Goal: Information Seeking & Learning: Check status

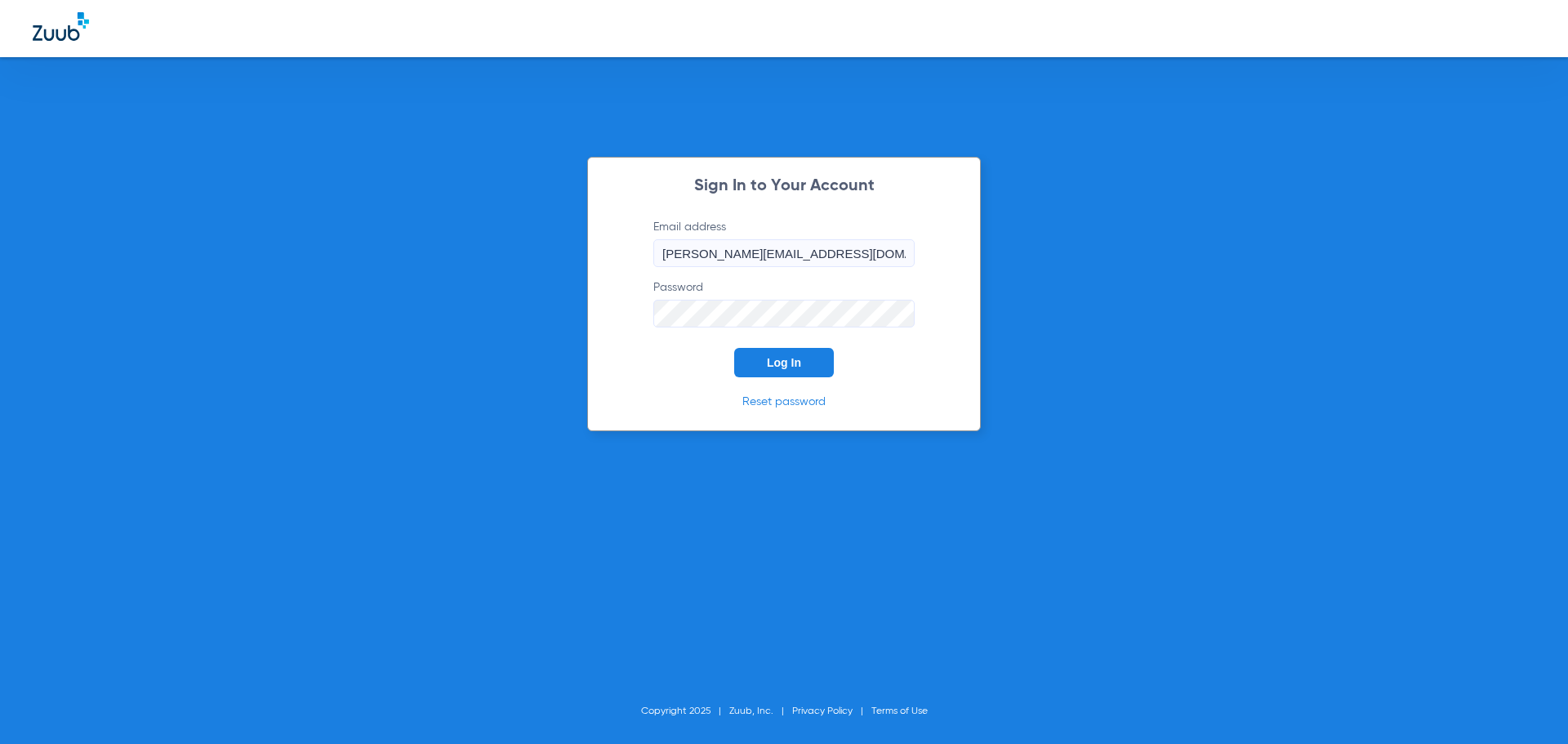
click at [751, 368] on button "Log In" at bounding box center [784, 362] width 99 height 30
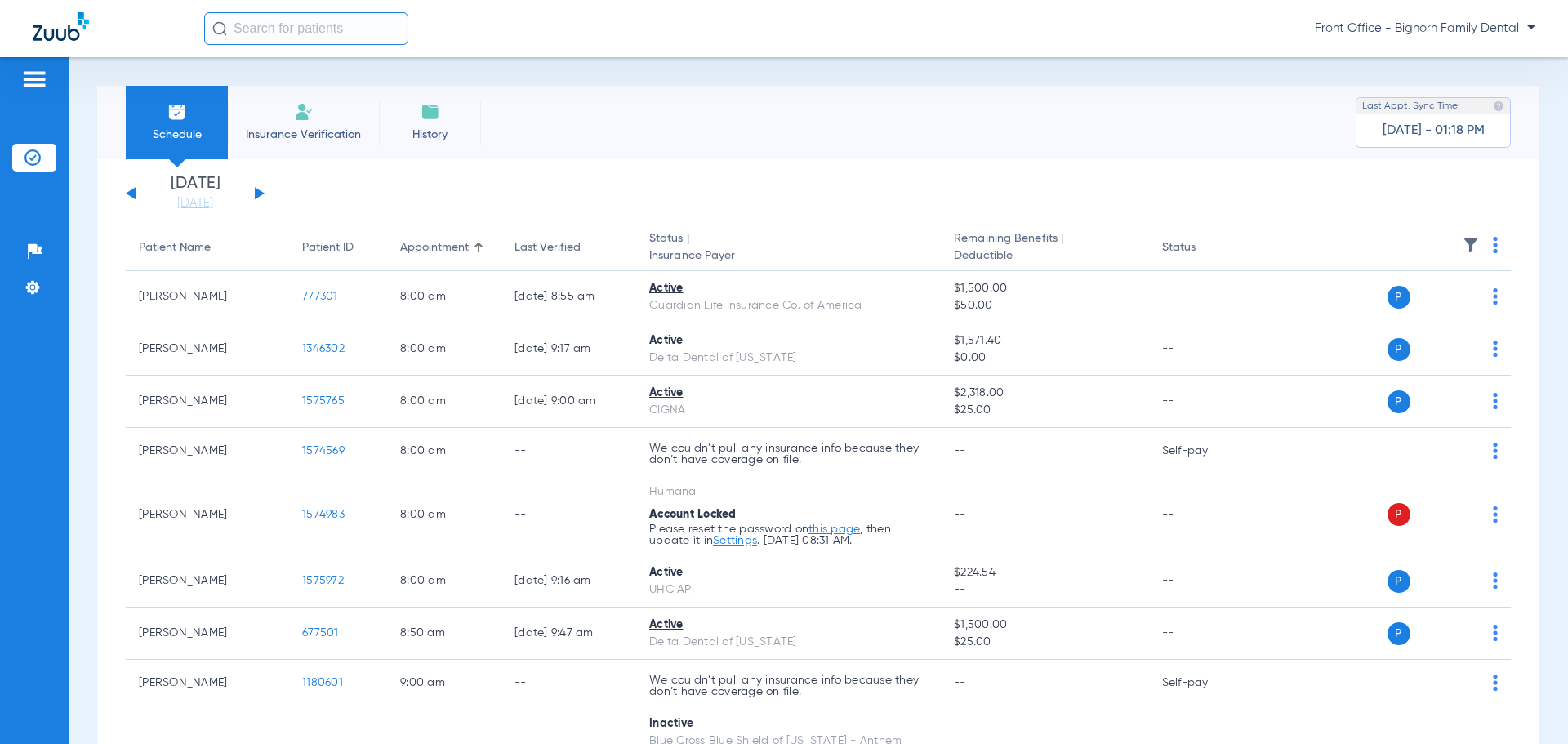
click at [258, 194] on button at bounding box center [259, 193] width 10 height 12
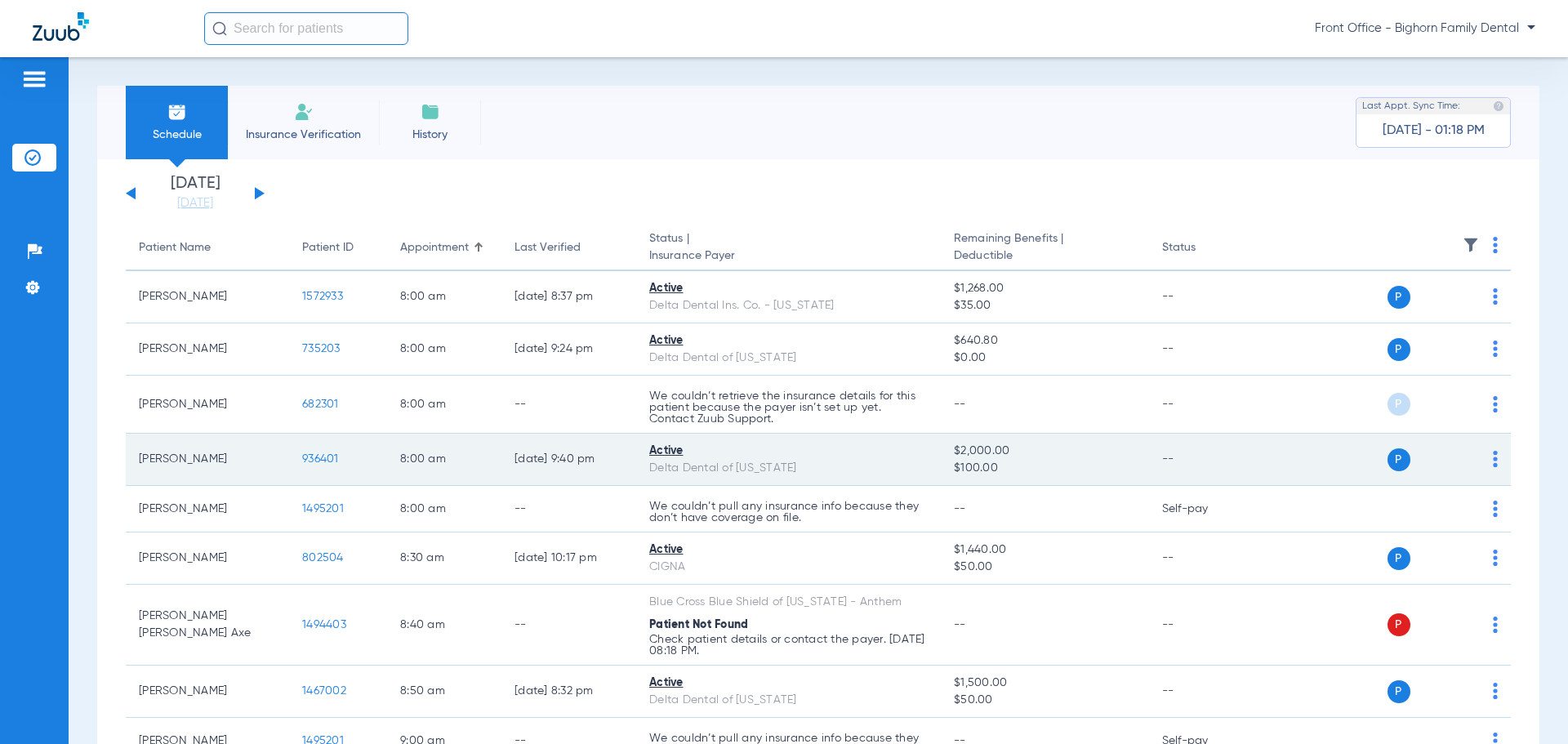
click at [302, 456] on td "936401" at bounding box center [338, 460] width 98 height 52
click at [304, 456] on span "936401" at bounding box center [321, 458] width 37 height 11
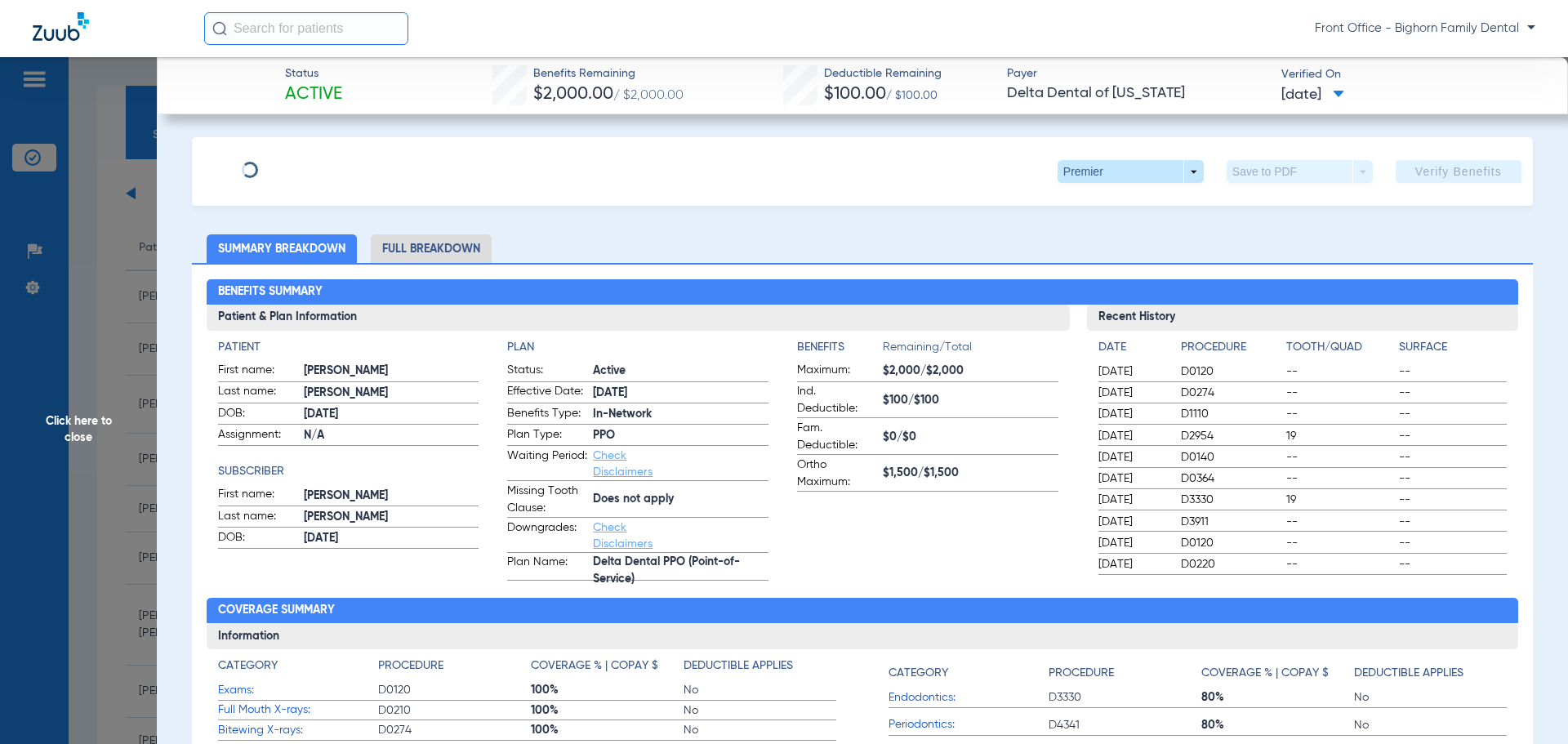
click at [437, 248] on li "Full Breakdown" at bounding box center [431, 248] width 121 height 29
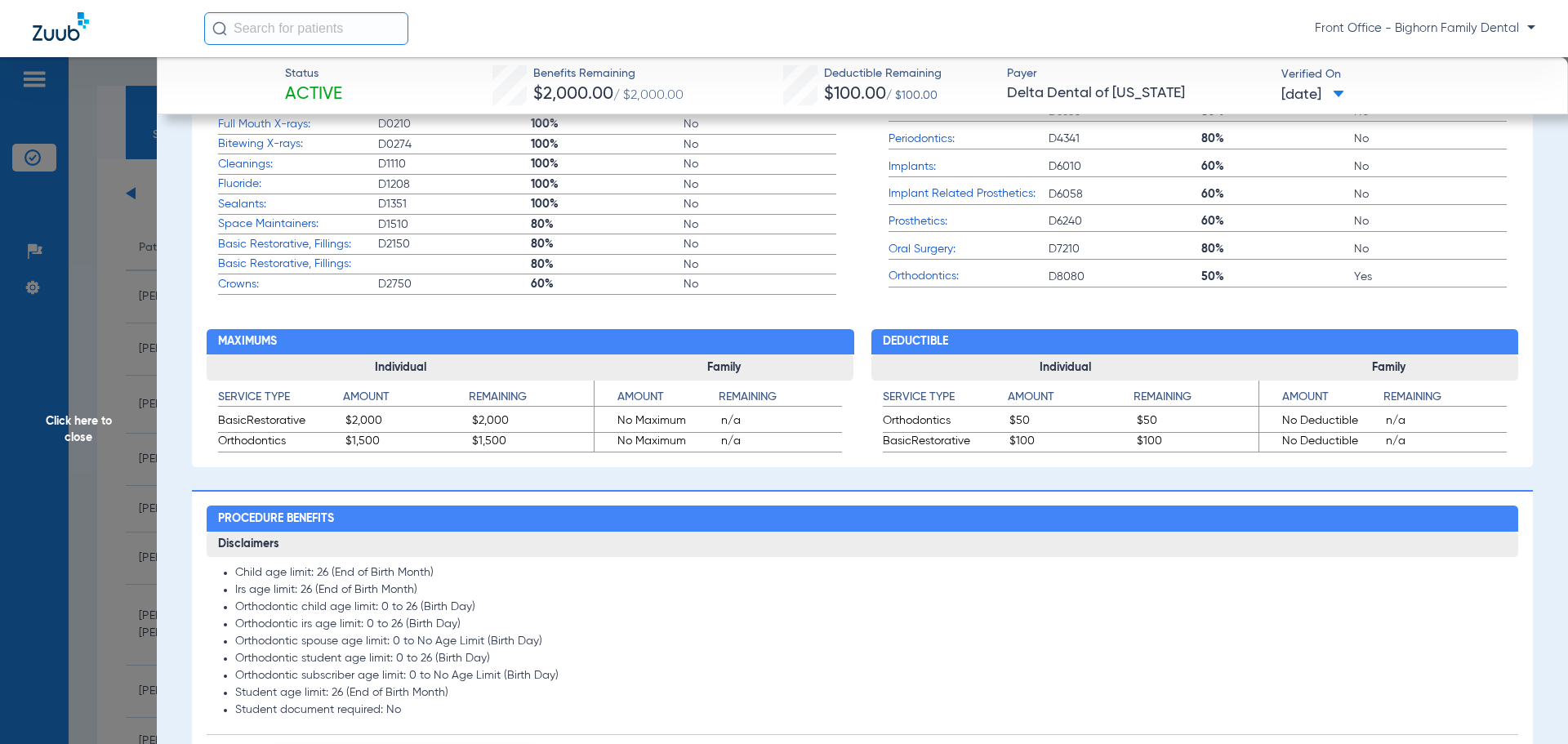
scroll to position [979, 0]
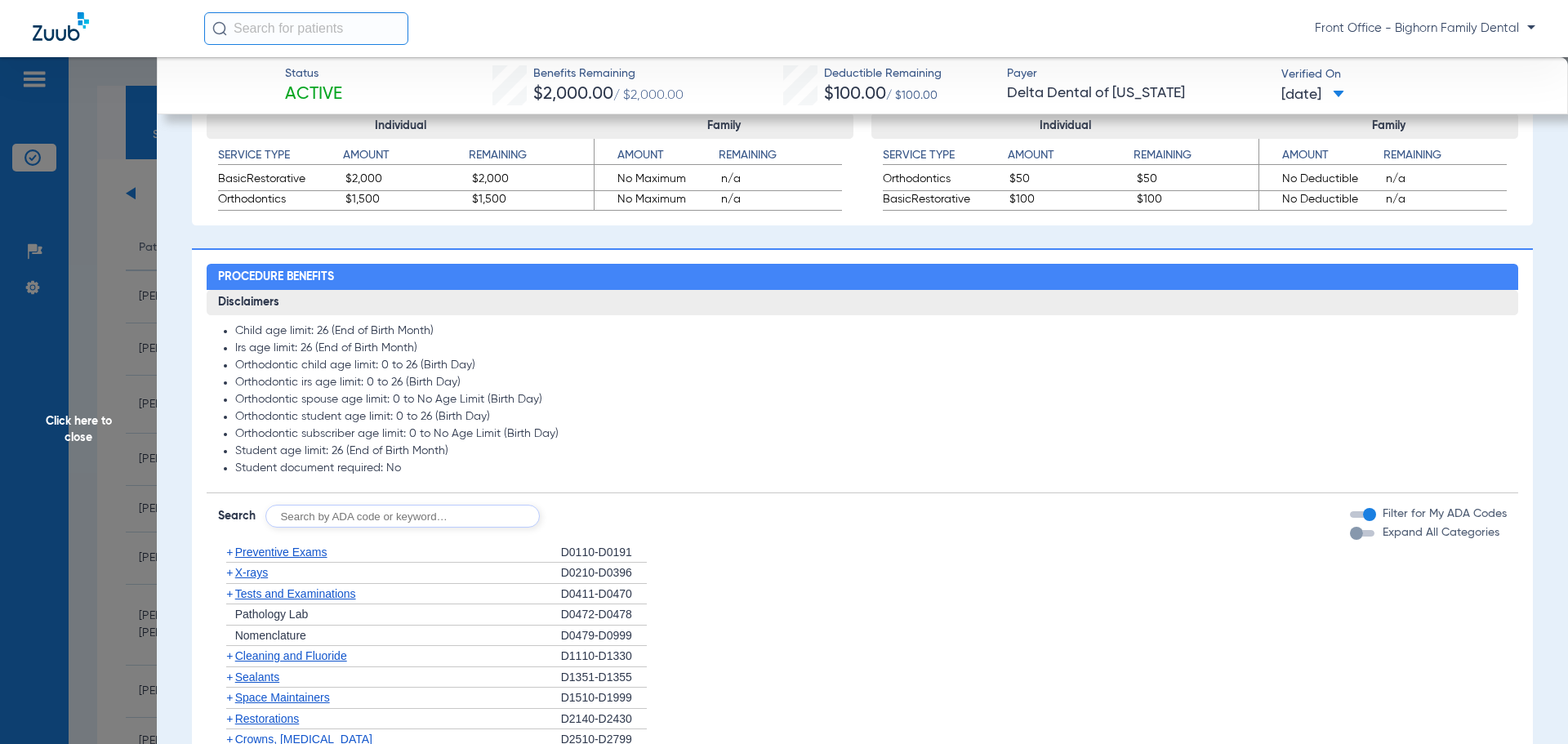
click at [1420, 535] on span "Expand All Categories" at bounding box center [1441, 531] width 117 height 11
click at [1379, 535] on button "Expand All Categories" at bounding box center [1365, 532] width 30 height 6
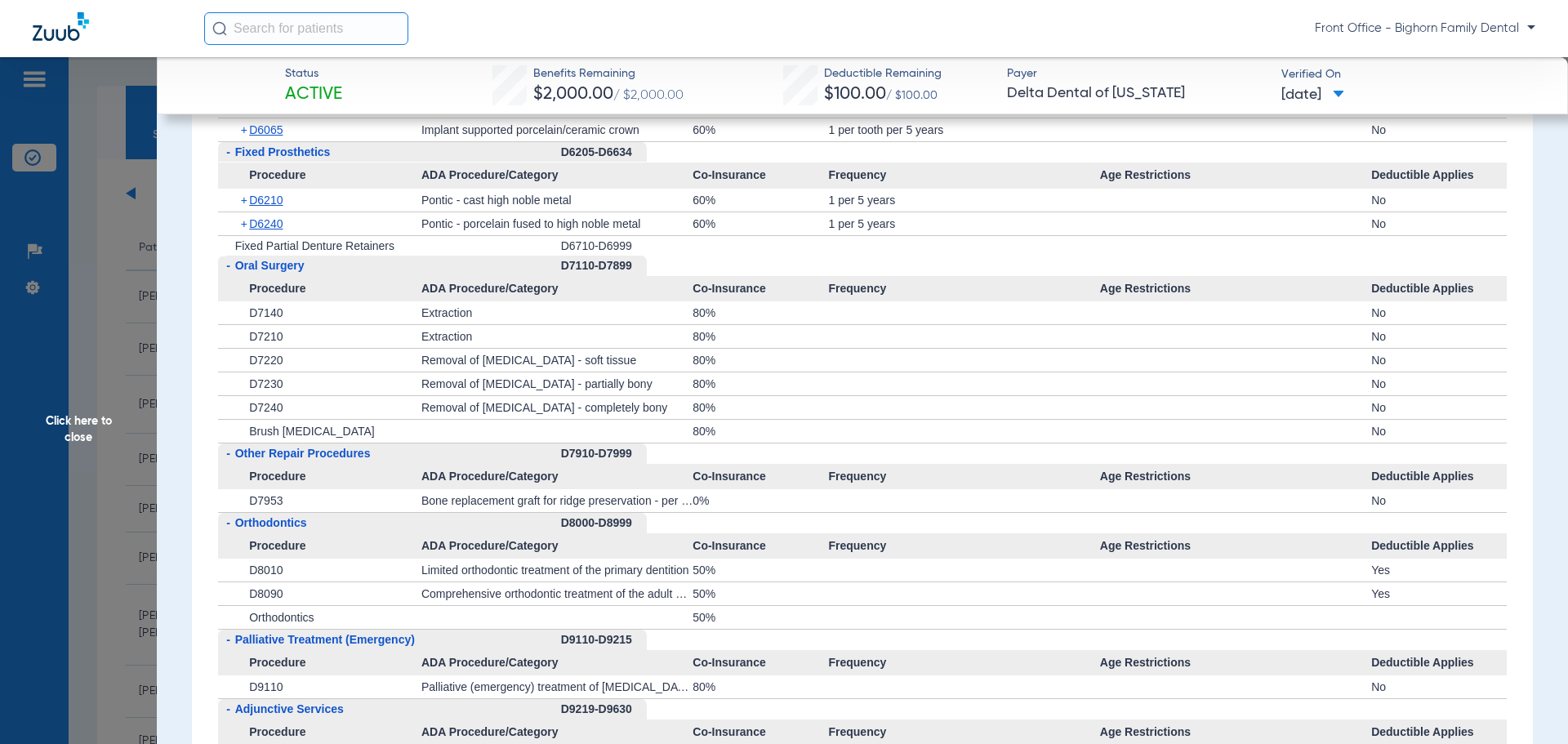
scroll to position [3918, 0]
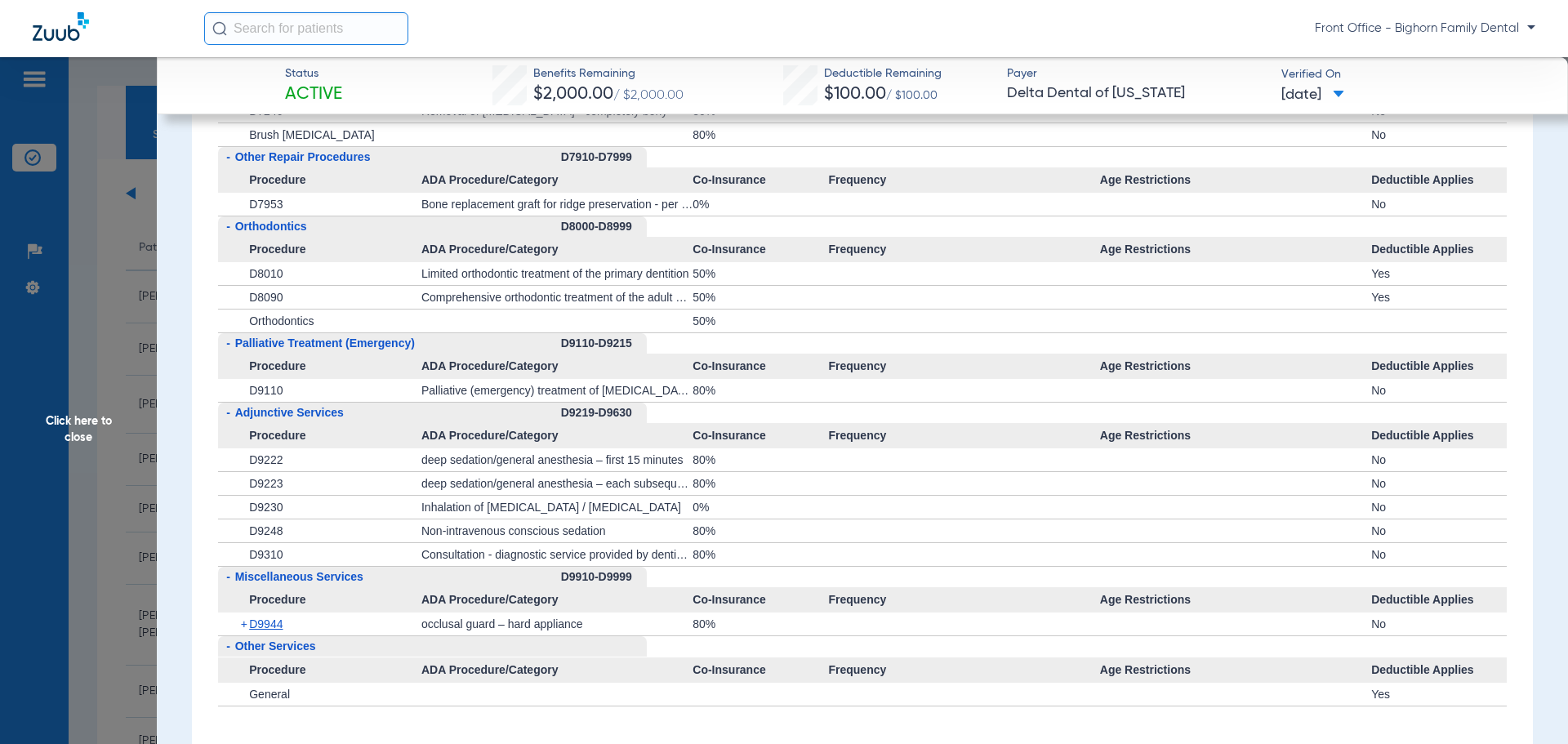
click at [54, 434] on span "Click here to close" at bounding box center [78, 429] width 157 height 744
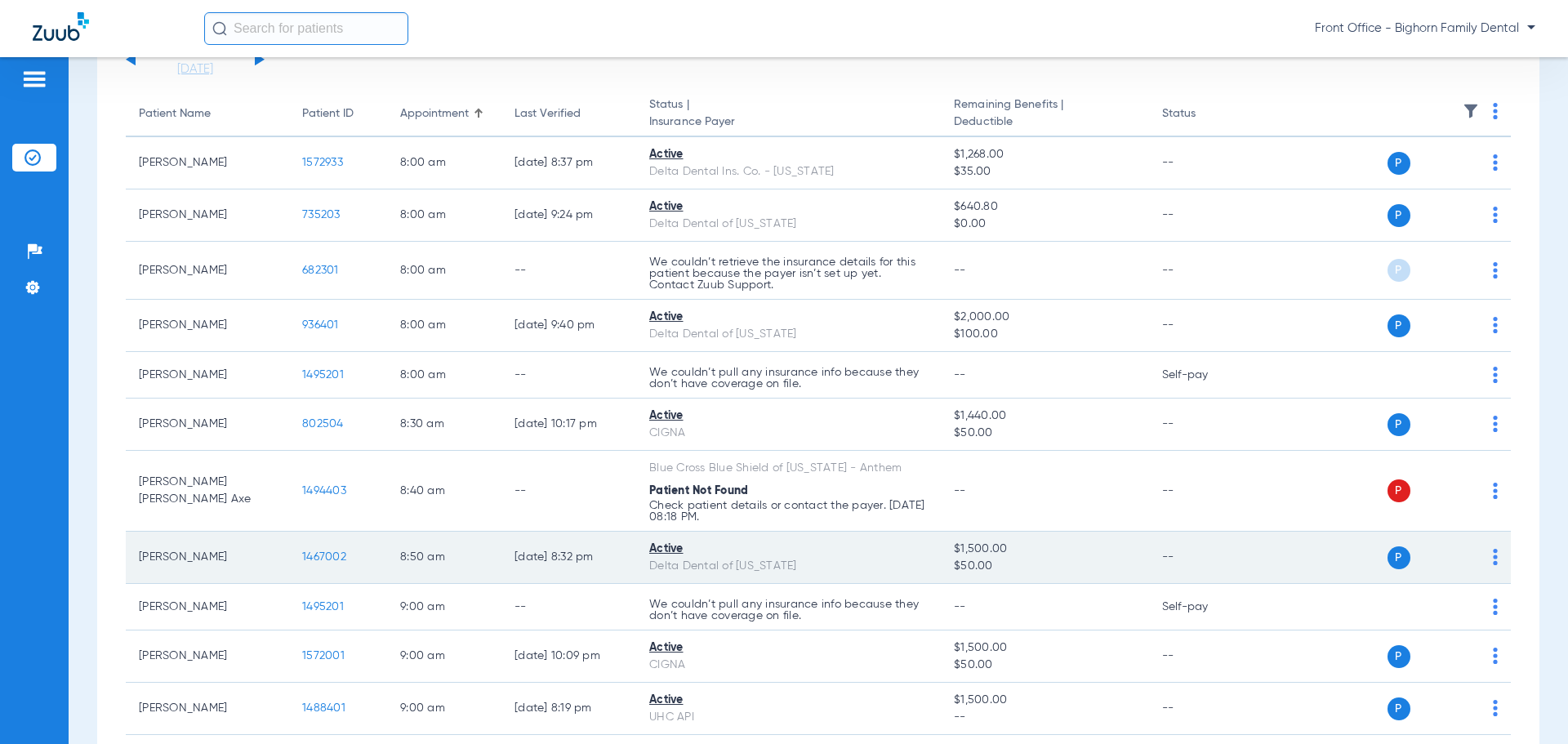
scroll to position [163, 0]
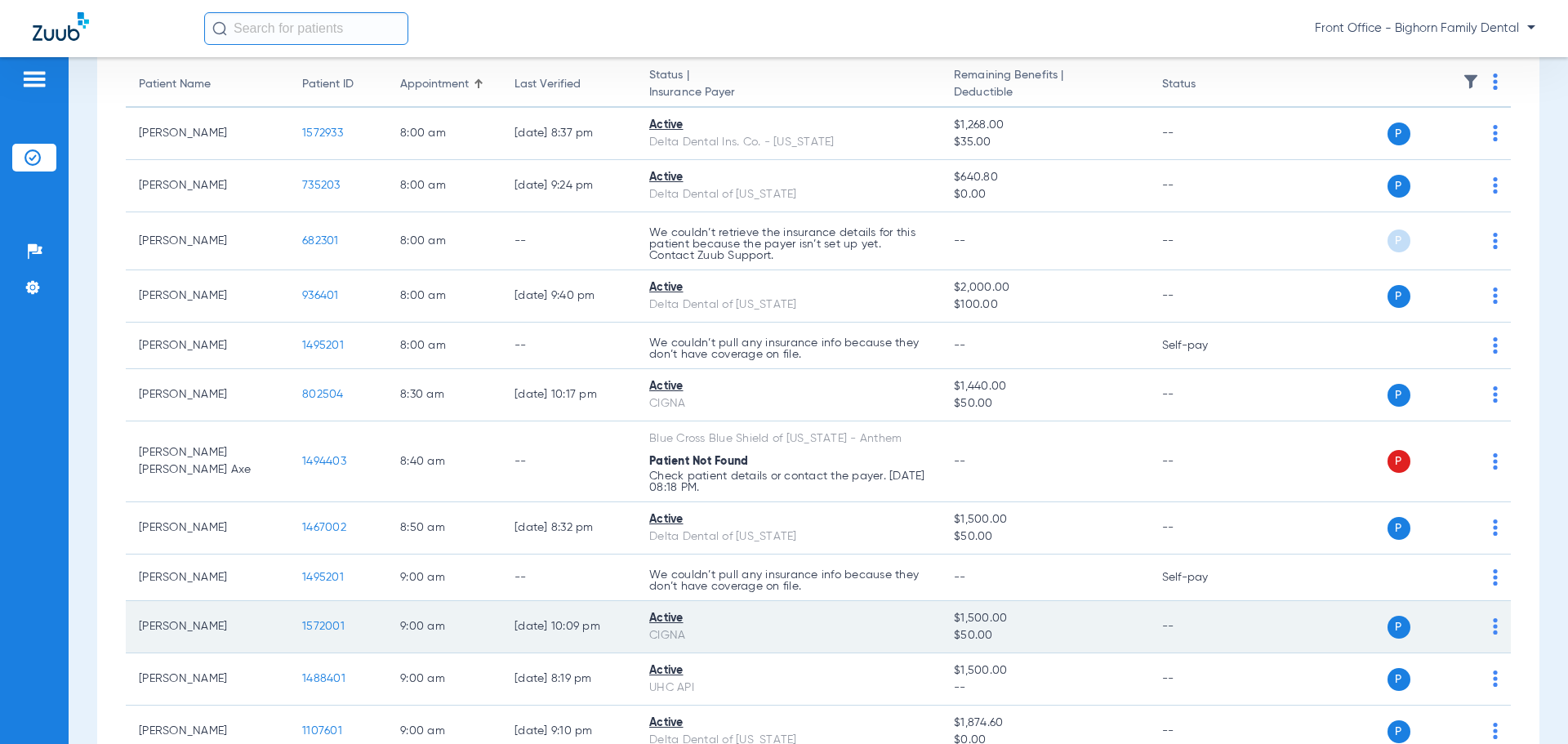
click at [324, 628] on span "1572001" at bounding box center [323, 626] width 43 height 11
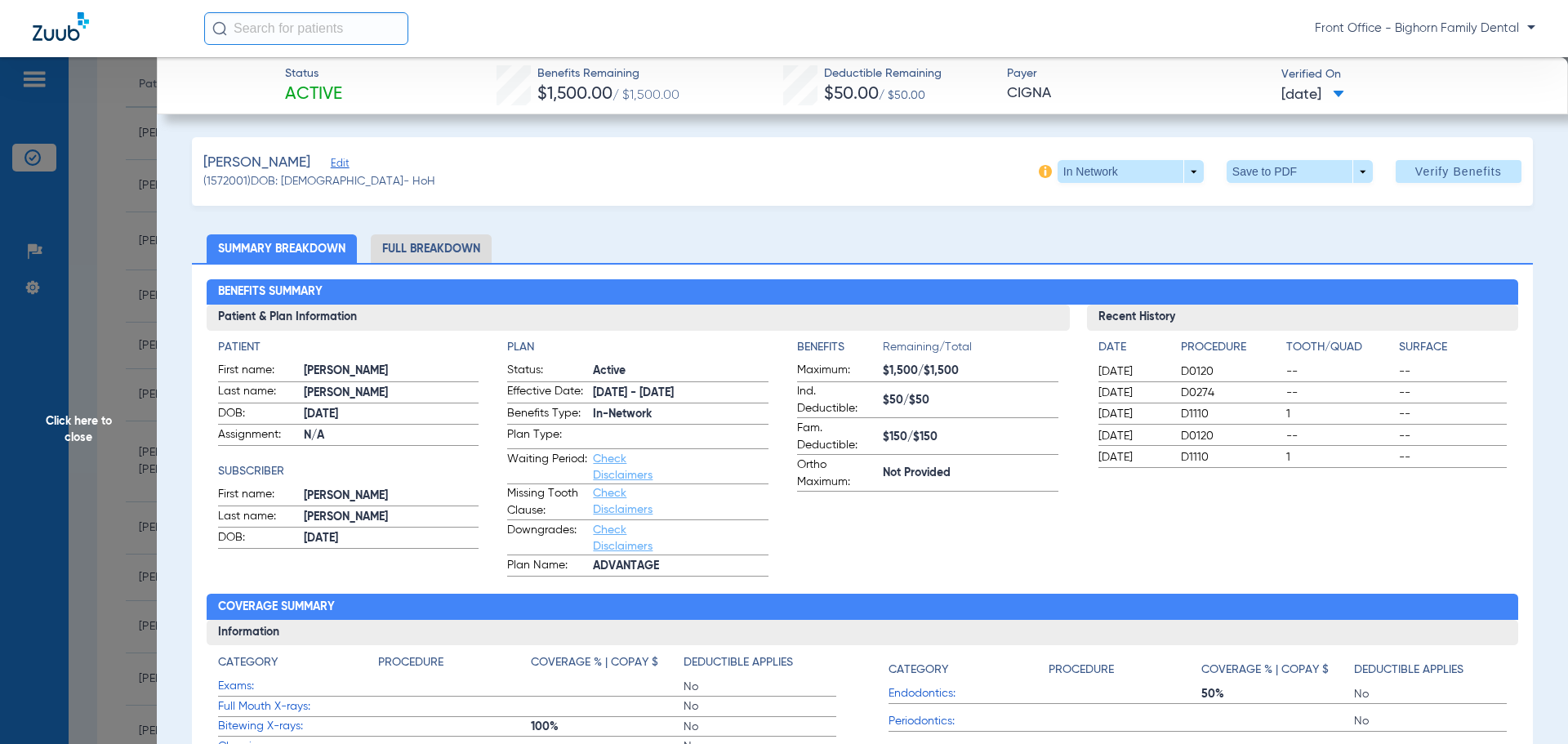
click at [394, 247] on li "Full Breakdown" at bounding box center [431, 248] width 121 height 29
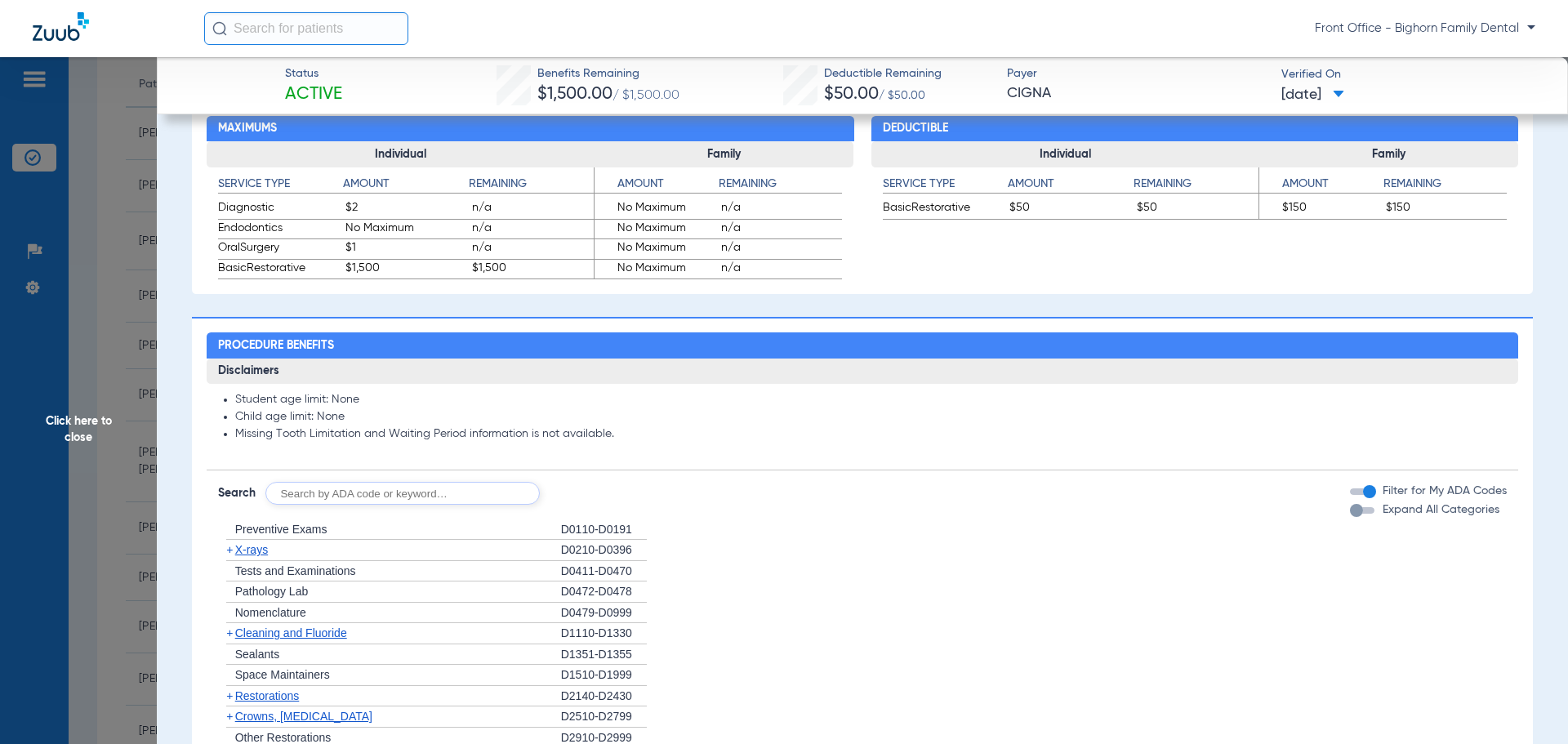
scroll to position [979, 0]
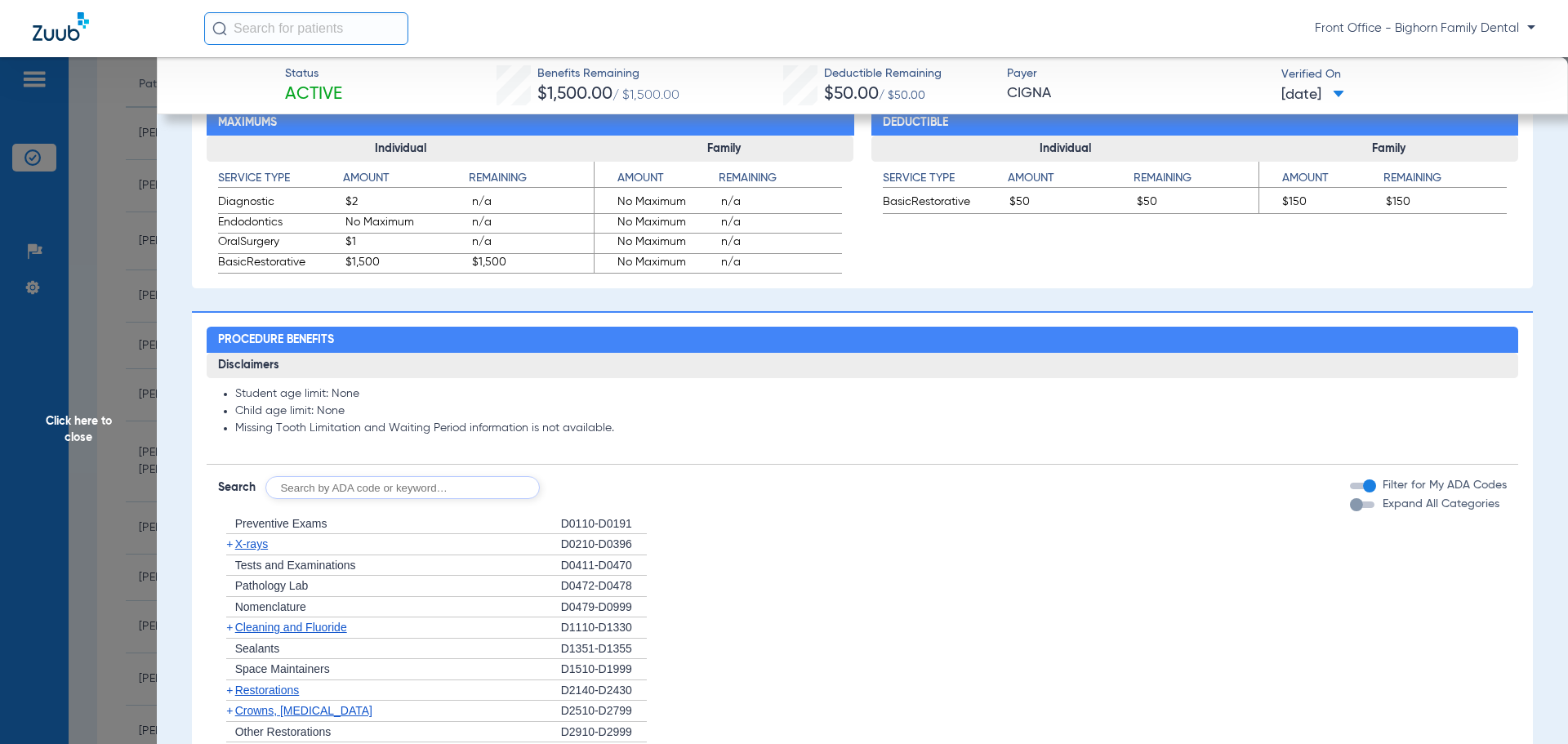
click at [1382, 505] on span "Expand All Categories" at bounding box center [1441, 504] width 117 height 11
click at [1382, 510] on span "Expand All Categories" at bounding box center [1441, 504] width 117 height 11
click at [1372, 508] on button "Expand All Categories" at bounding box center [1365, 504] width 30 height 6
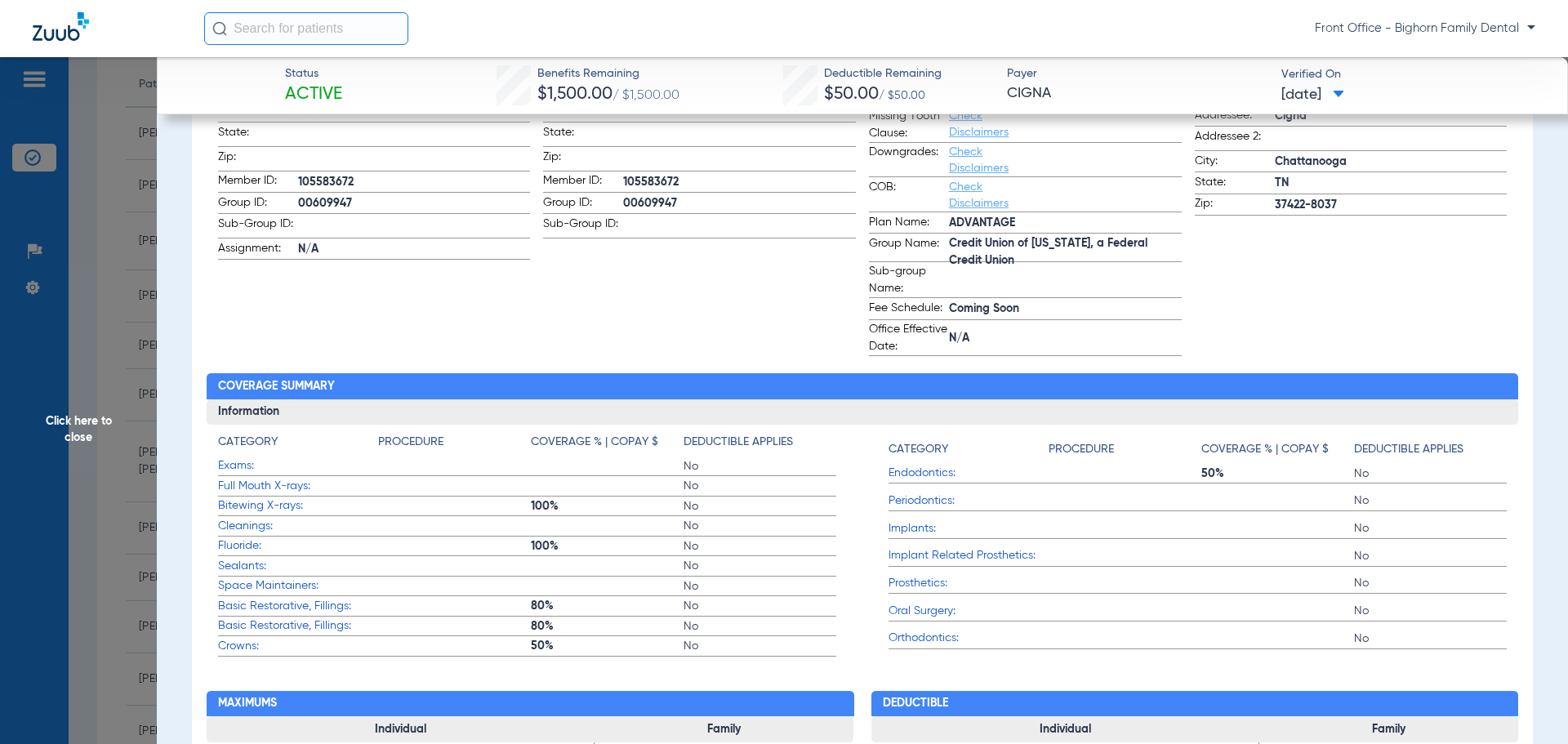
scroll to position [327, 0]
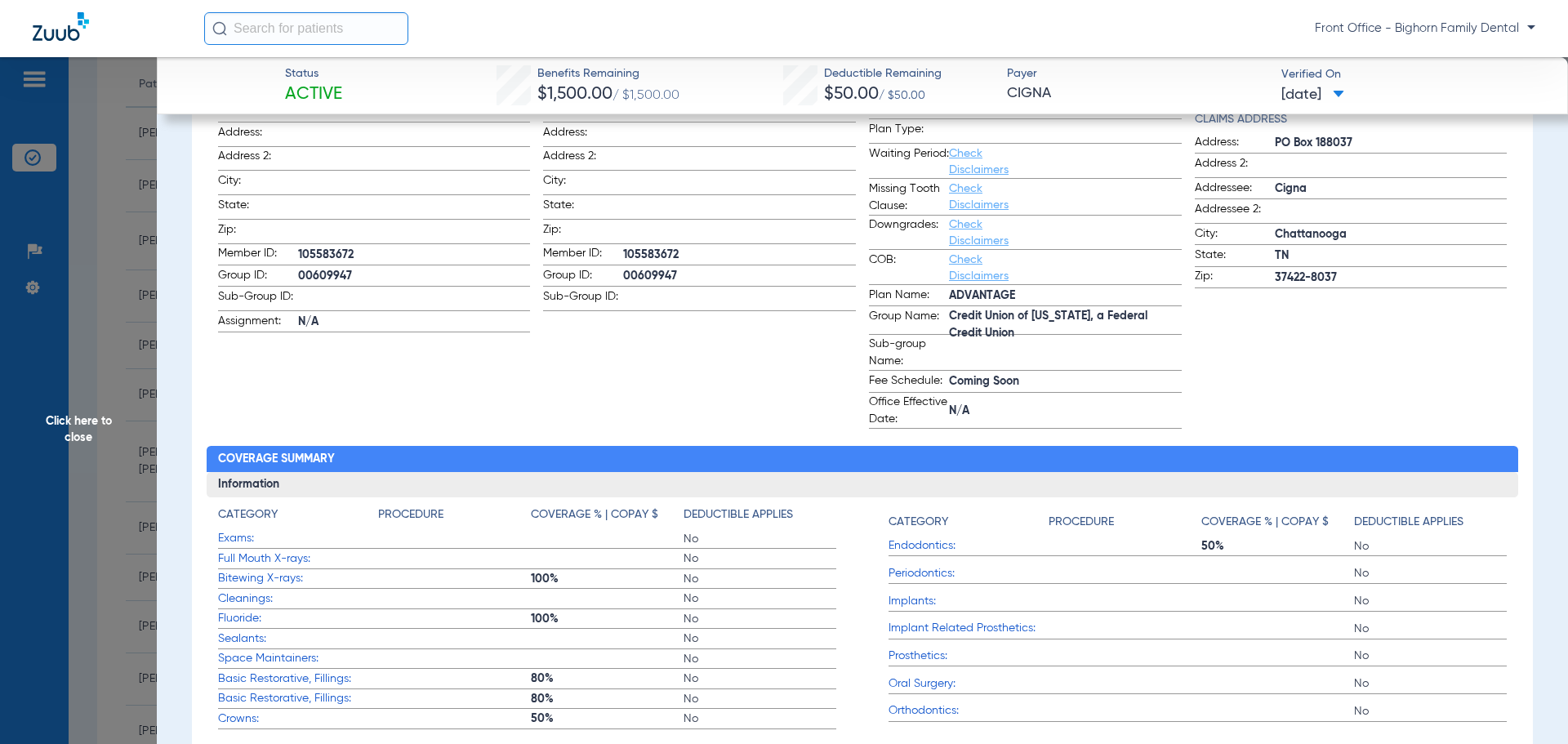
click at [78, 342] on span "Click here to close" at bounding box center [78, 429] width 157 height 744
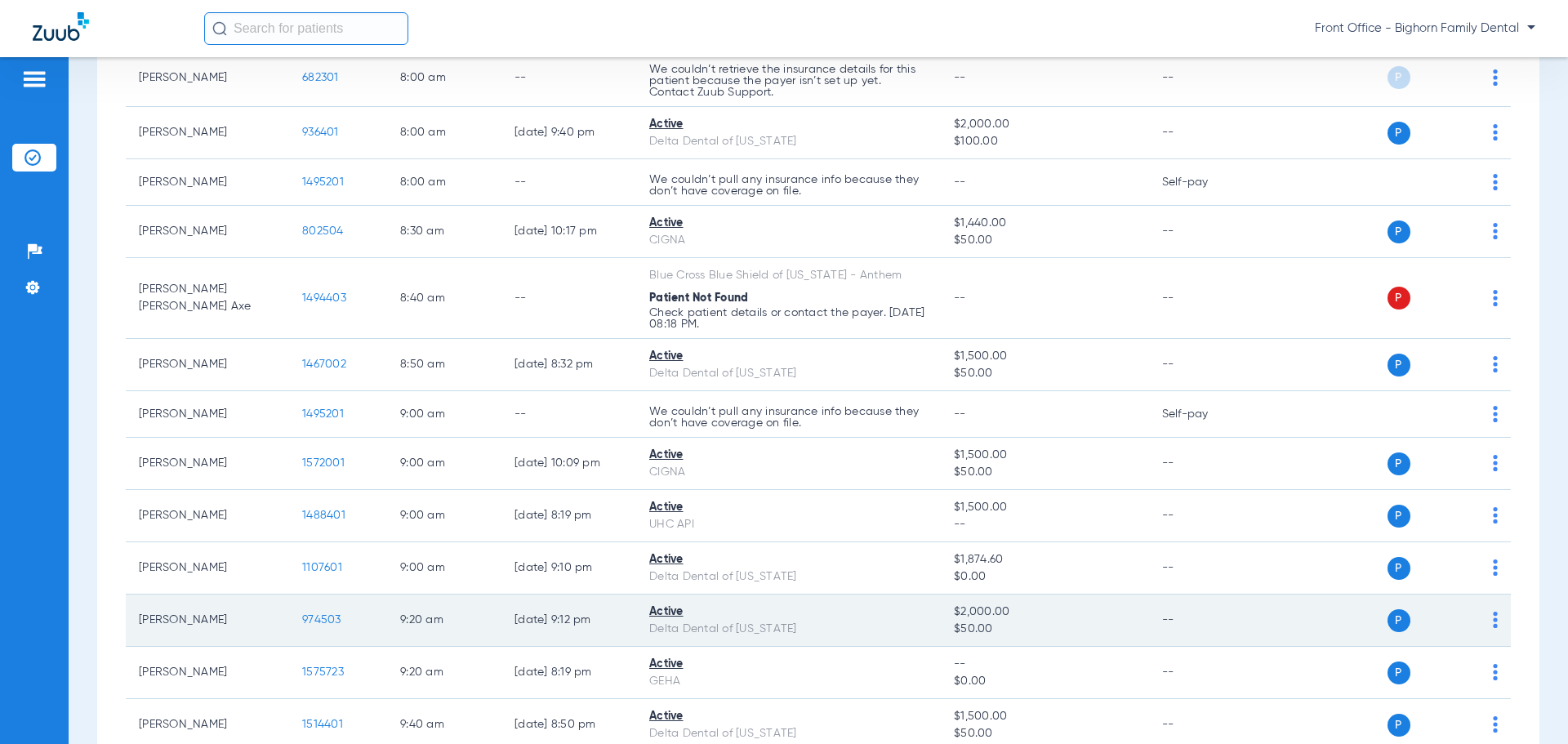
click at [309, 615] on span "974503" at bounding box center [322, 619] width 39 height 11
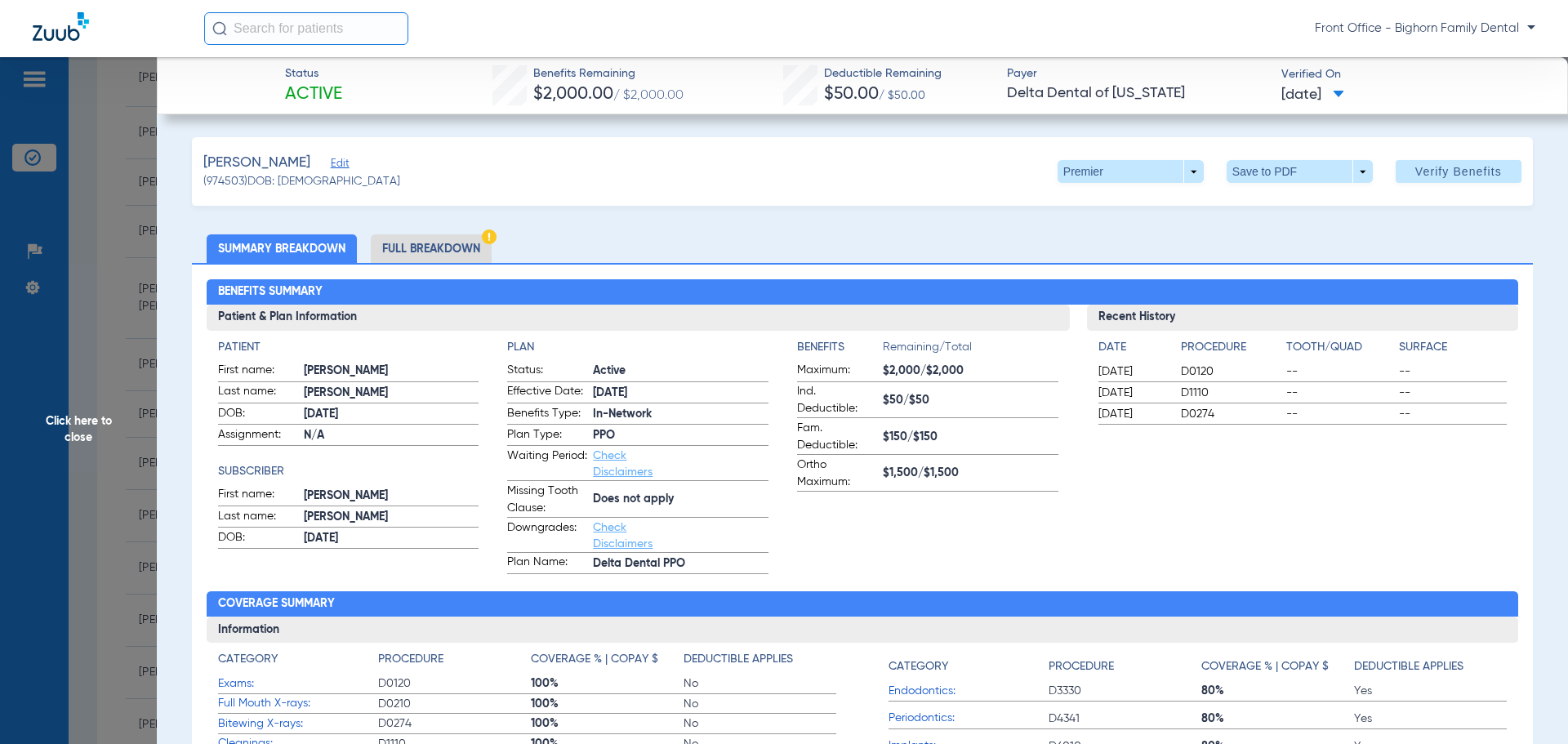
click at [416, 270] on div "Benefits Summary Patient & Plan Information Patient First name: [PERSON_NAME] L…" at bounding box center [862, 576] width 1341 height 626
click at [425, 241] on li "Full Breakdown" at bounding box center [431, 248] width 121 height 29
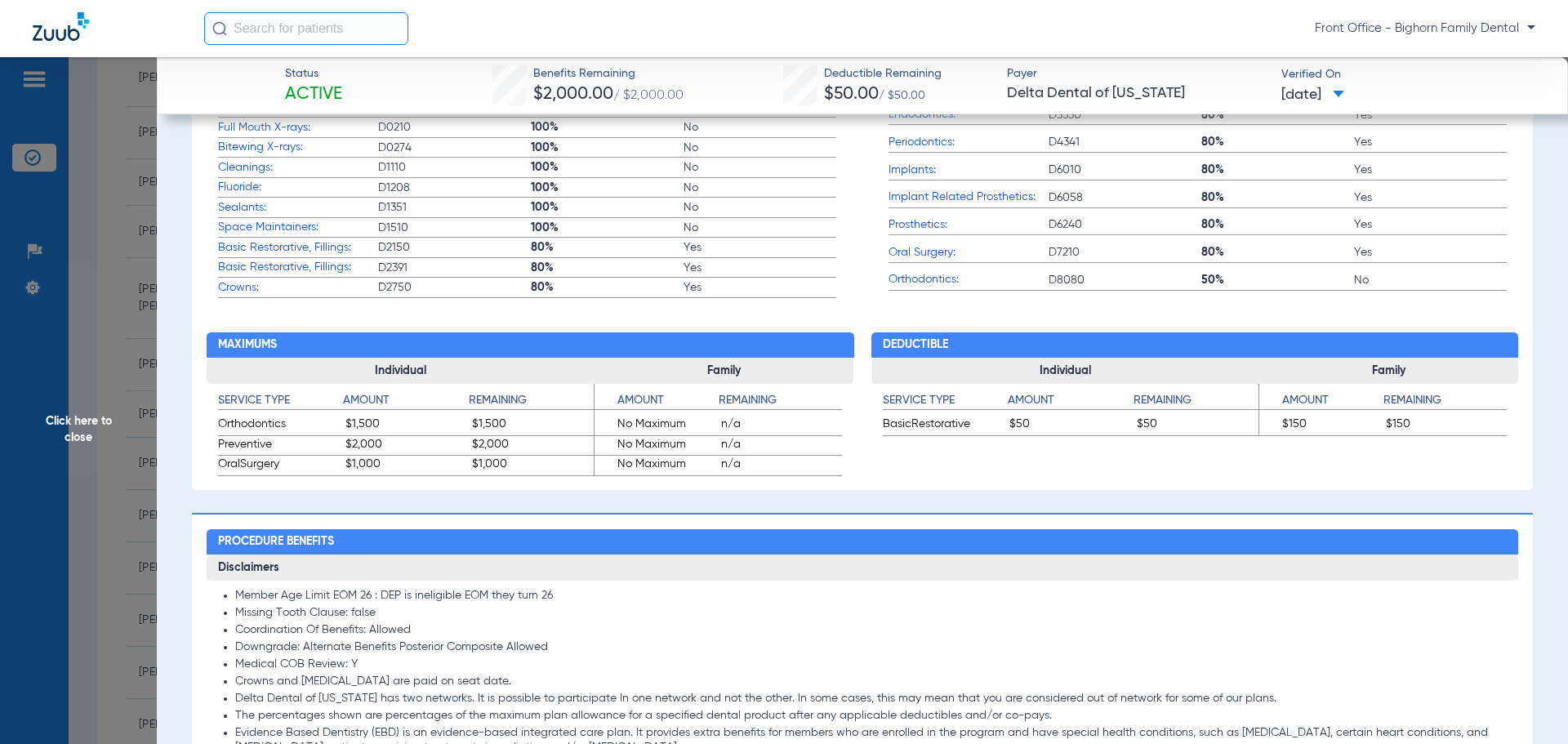
scroll to position [1061, 0]
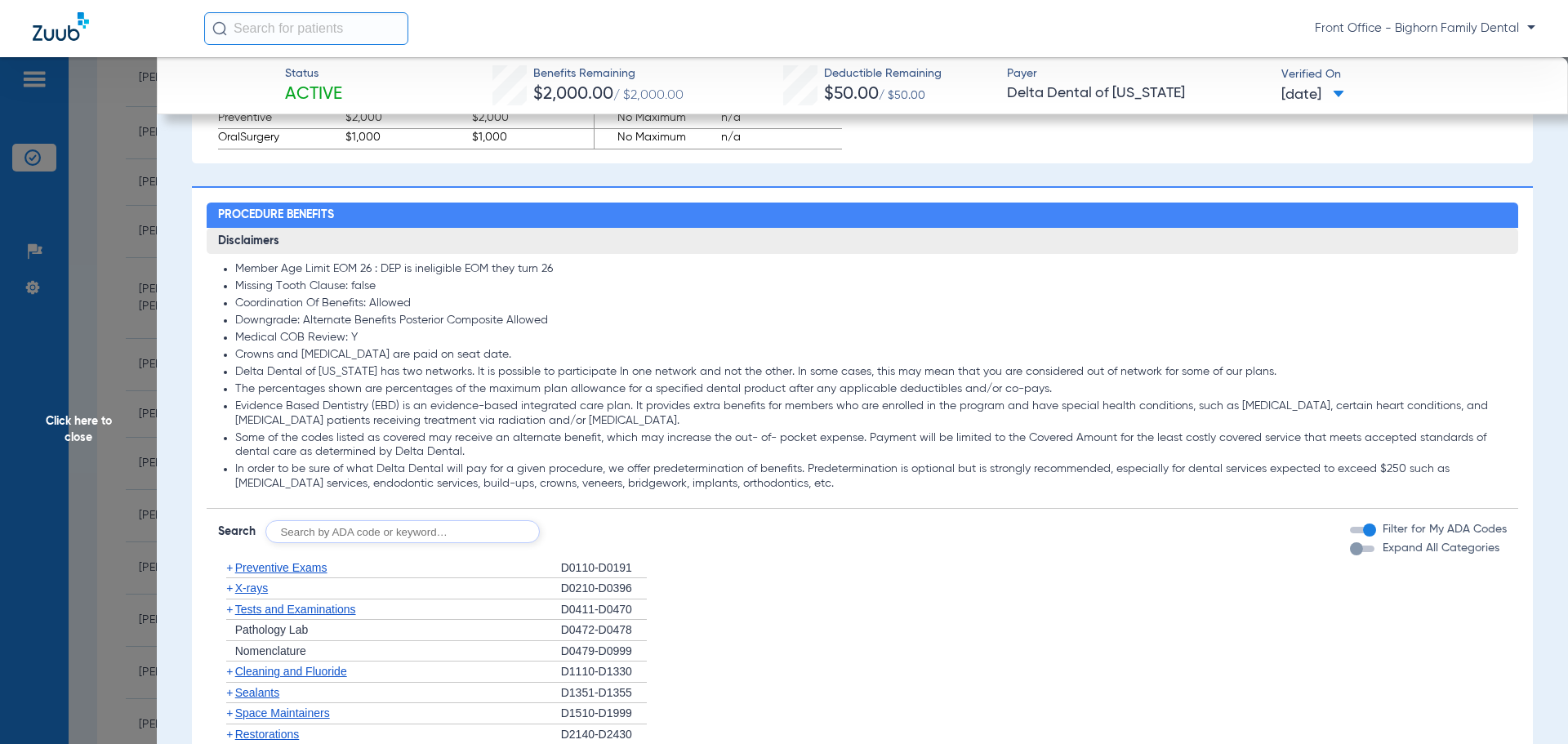
click at [1382, 553] on span "Expand All Categories" at bounding box center [1441, 547] width 117 height 11
click at [1379, 551] on button "Expand All Categories" at bounding box center [1365, 548] width 30 height 6
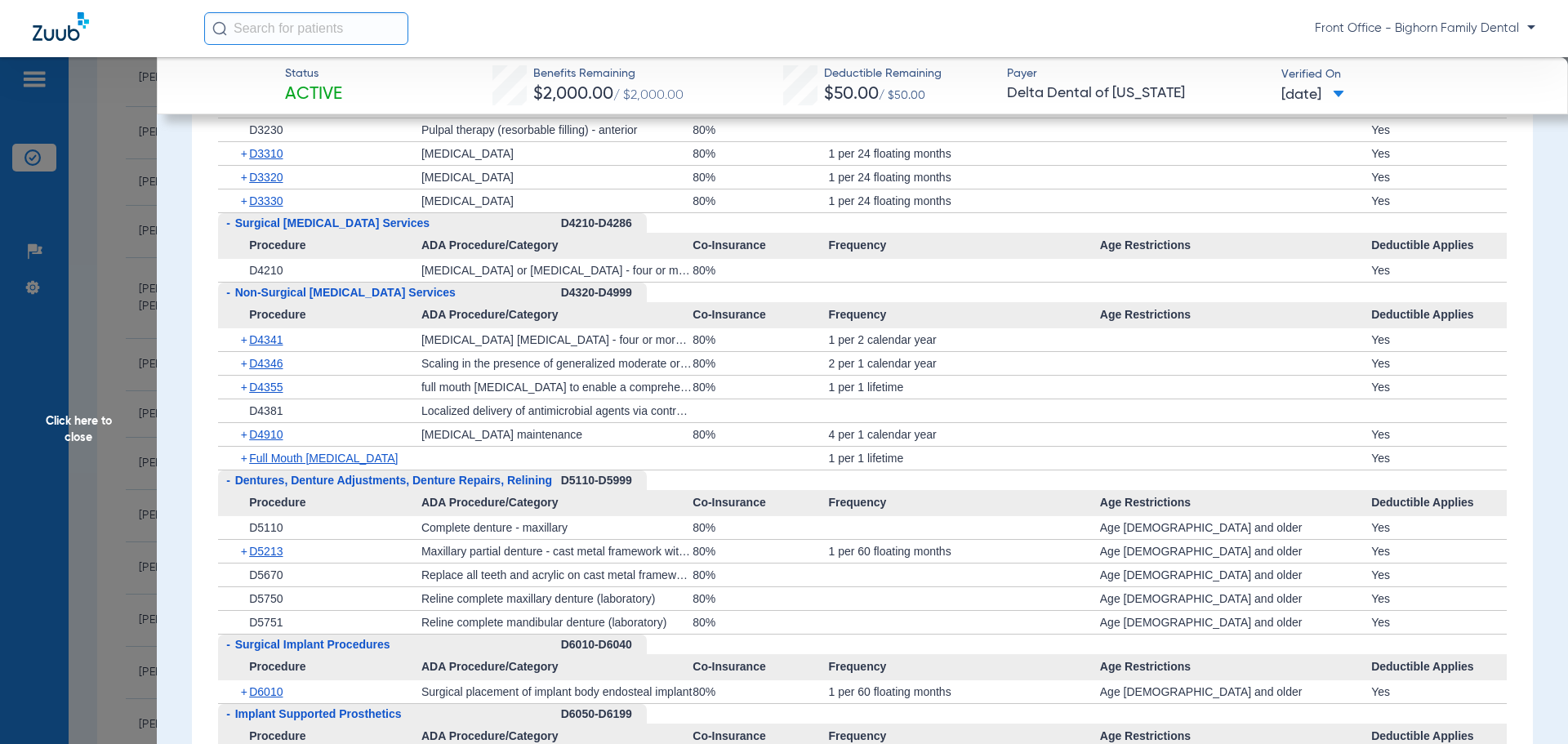
scroll to position [3020, 0]
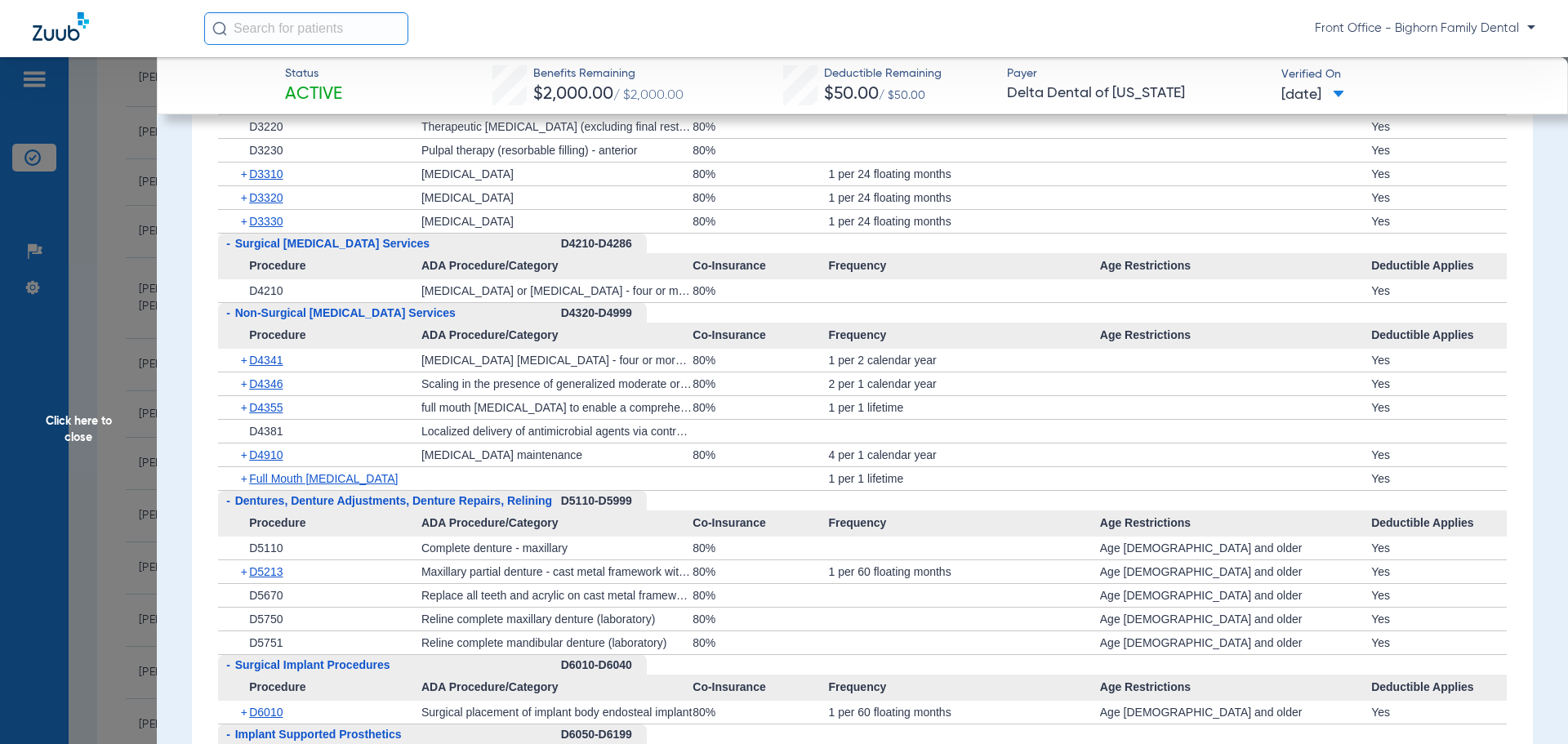
click at [97, 474] on span "Click here to close" at bounding box center [78, 429] width 157 height 744
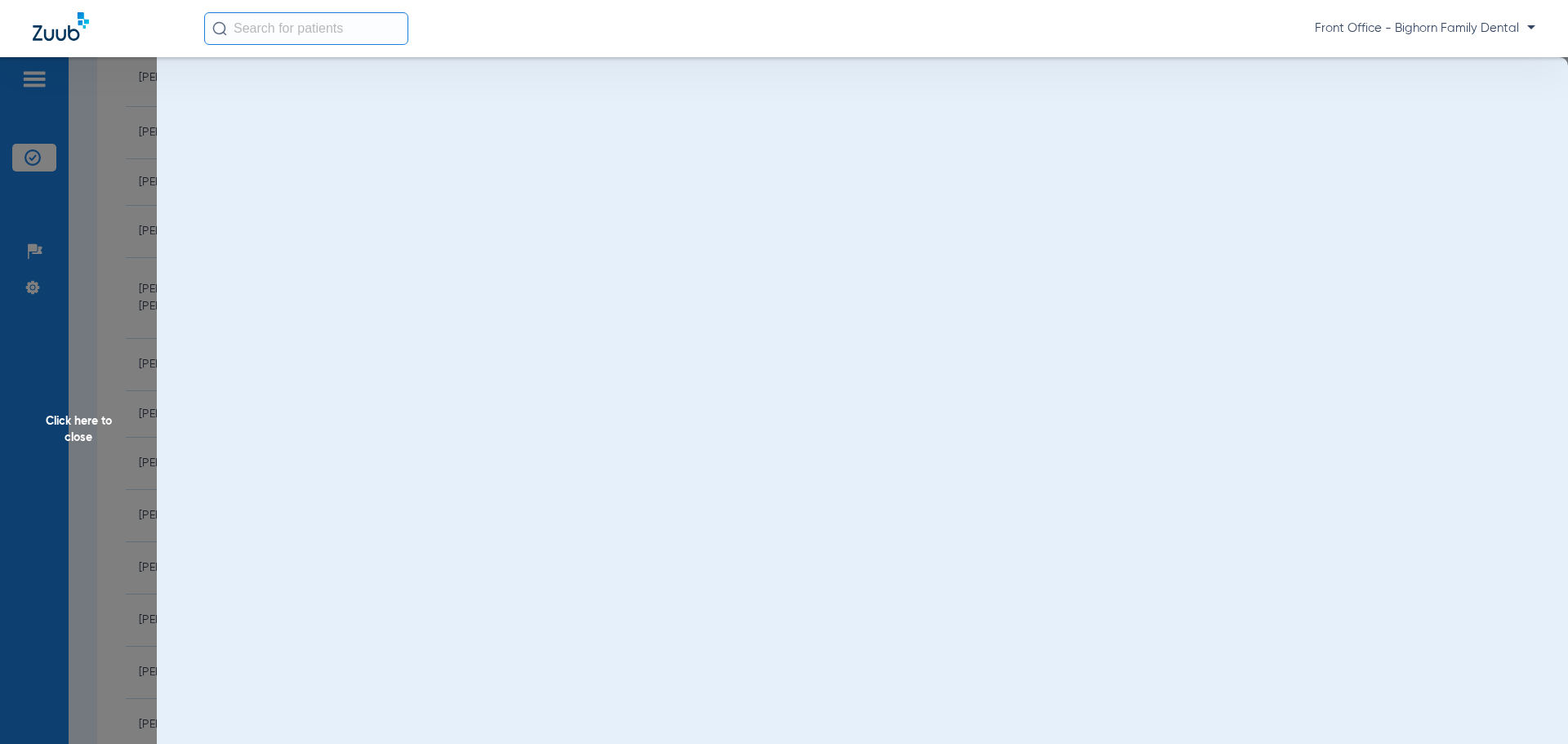
scroll to position [0, 0]
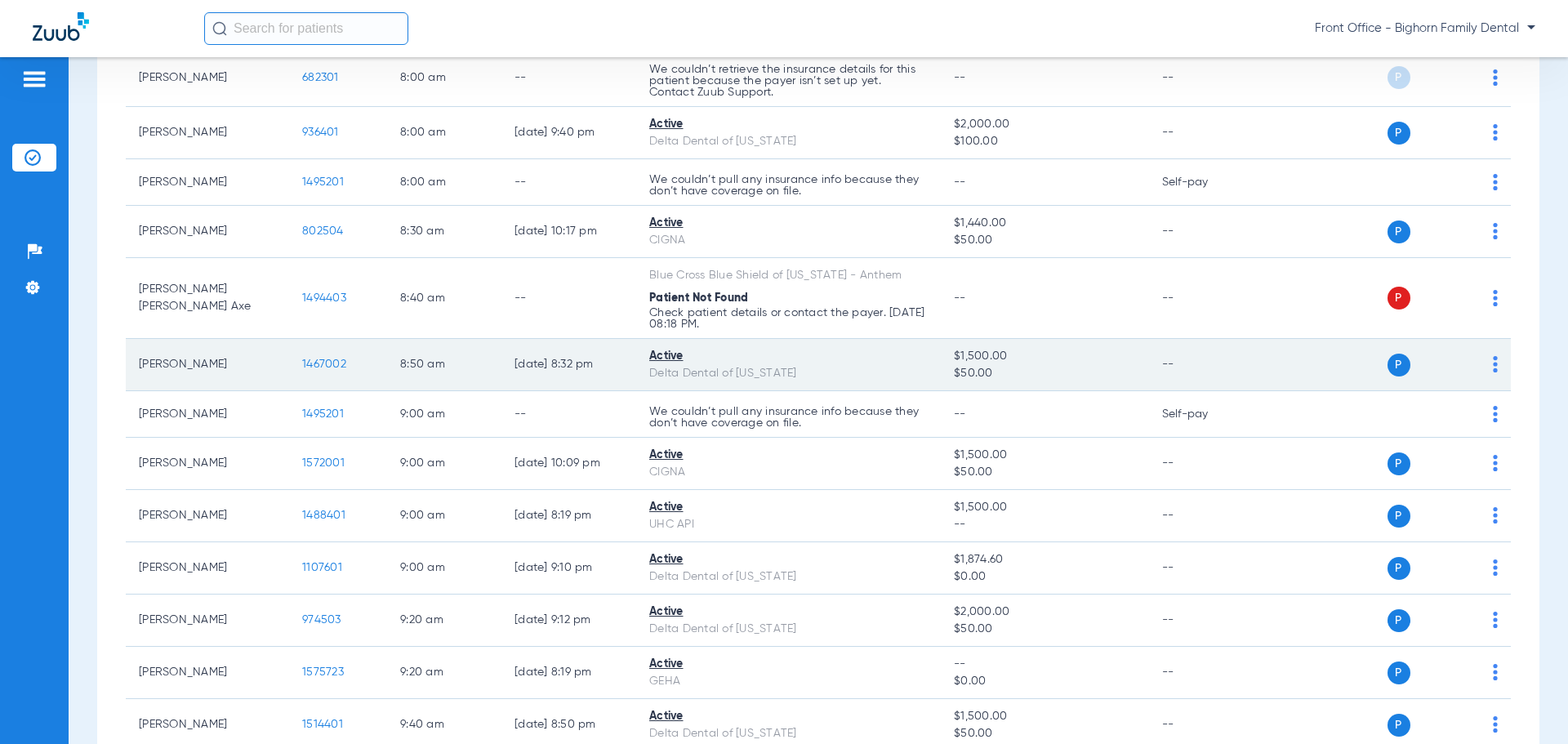
click at [335, 365] on span "1467002" at bounding box center [324, 363] width 44 height 11
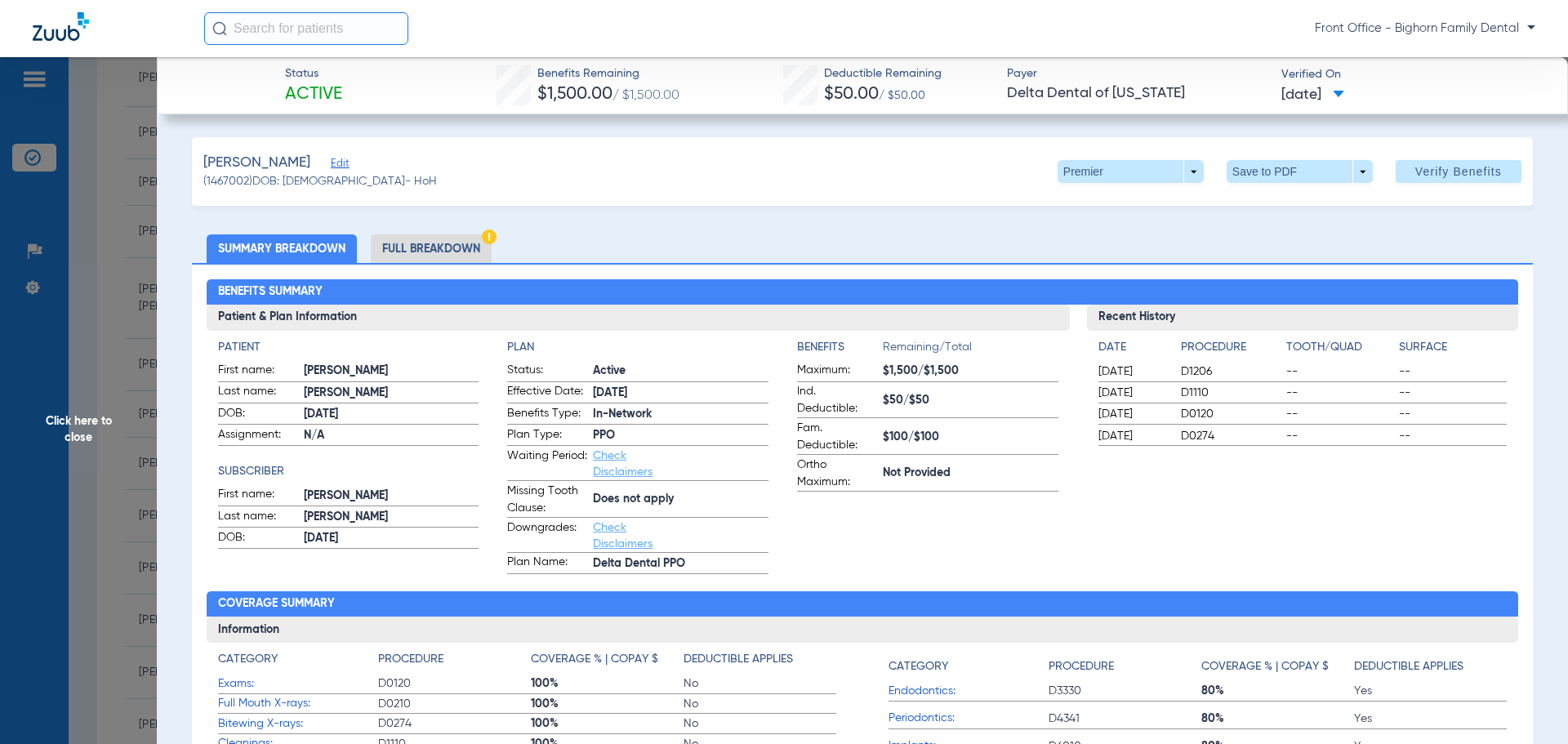
click at [433, 253] on li "Full Breakdown" at bounding box center [431, 248] width 121 height 29
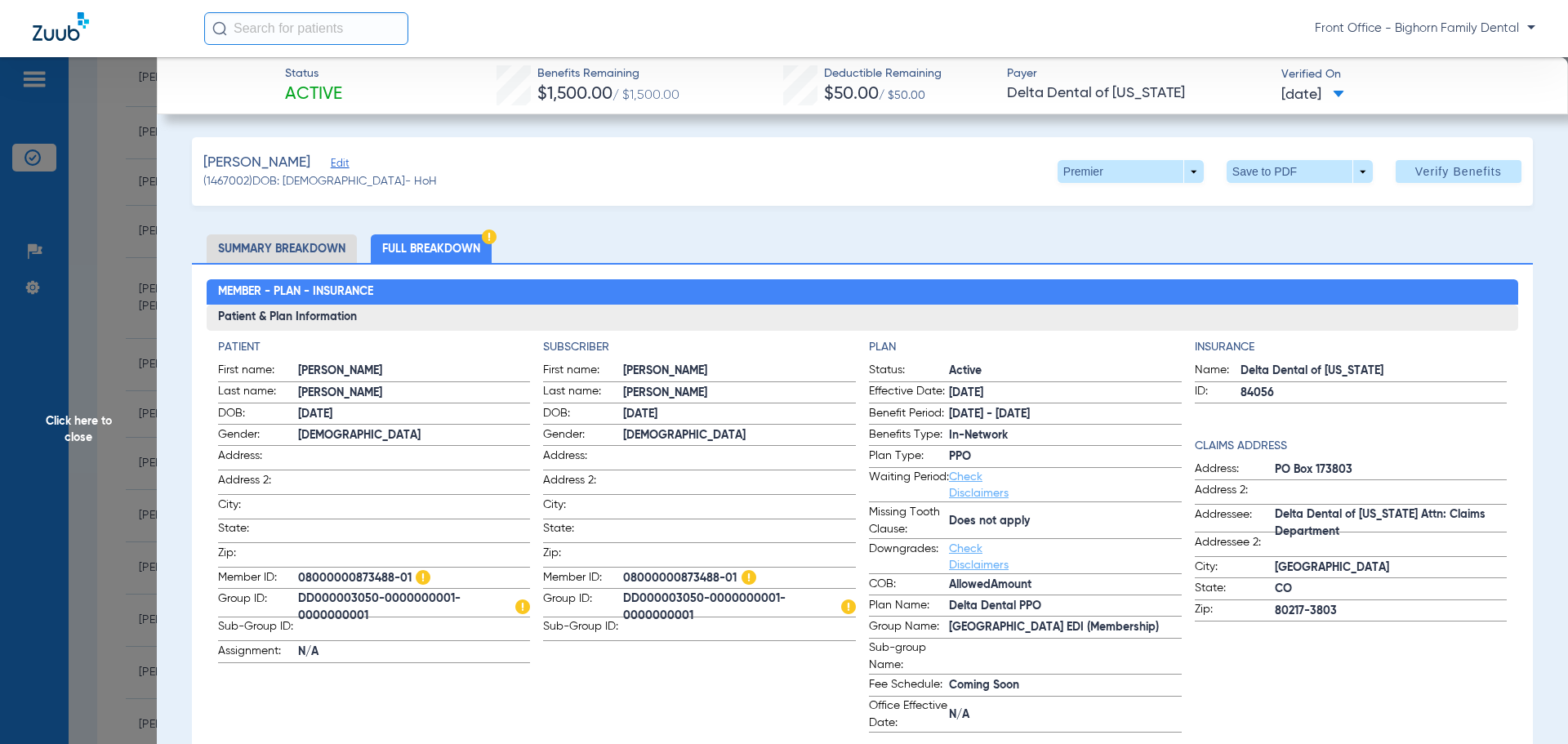
click at [95, 446] on span "Click here to close" at bounding box center [78, 429] width 157 height 744
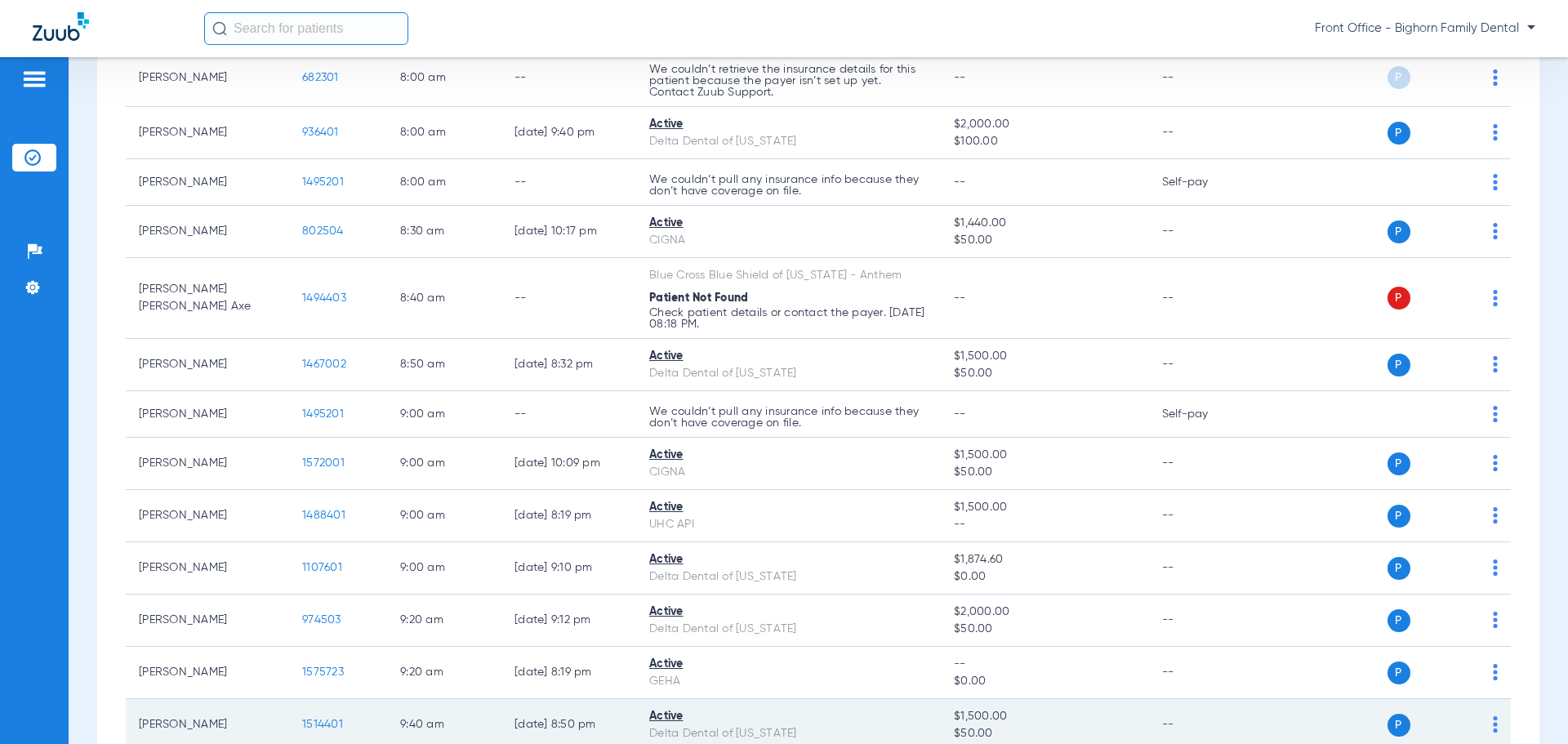
click at [312, 731] on td "1514401" at bounding box center [338, 725] width 98 height 52
click at [314, 728] on span "1514401" at bounding box center [322, 723] width 41 height 11
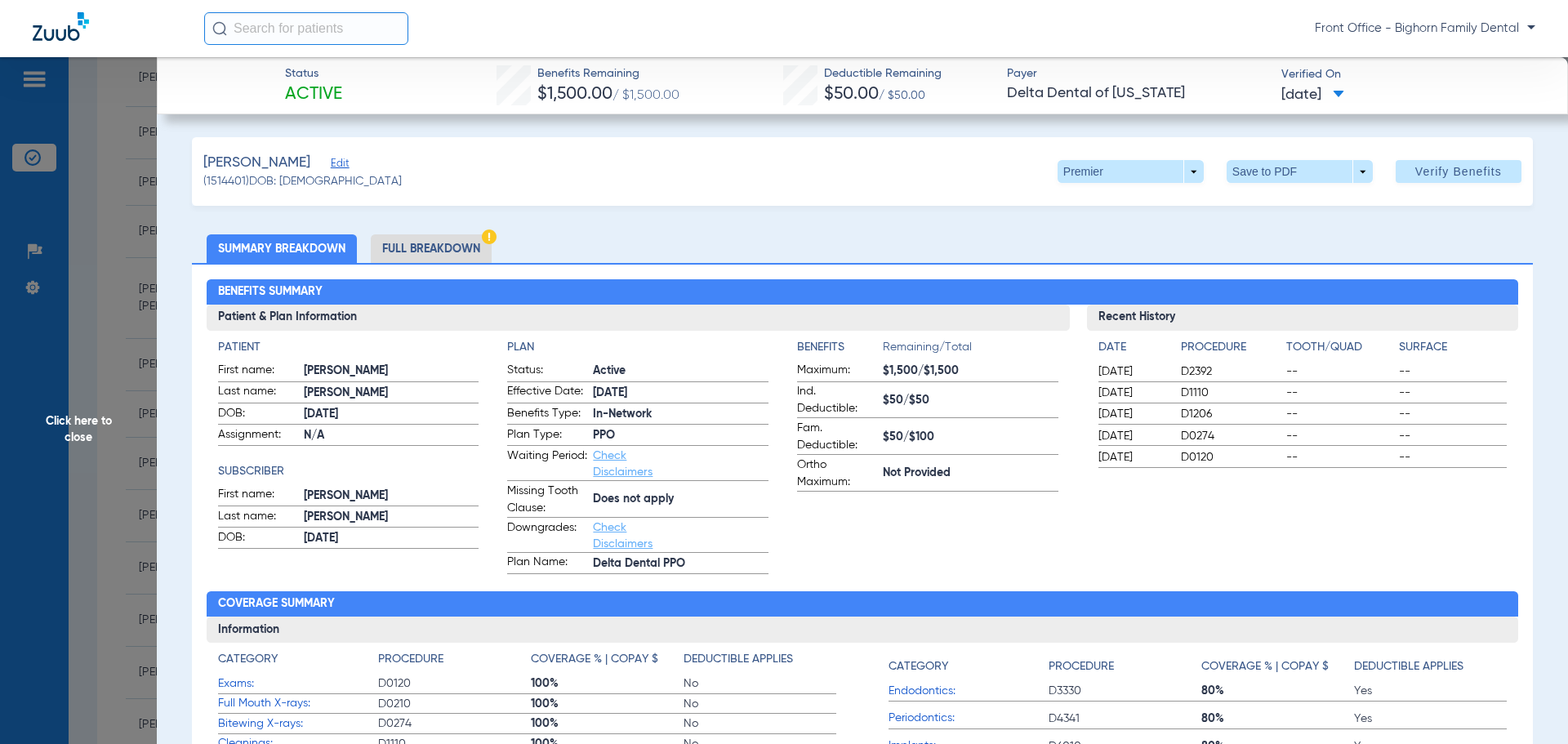
click at [406, 255] on li "Full Breakdown" at bounding box center [431, 248] width 121 height 29
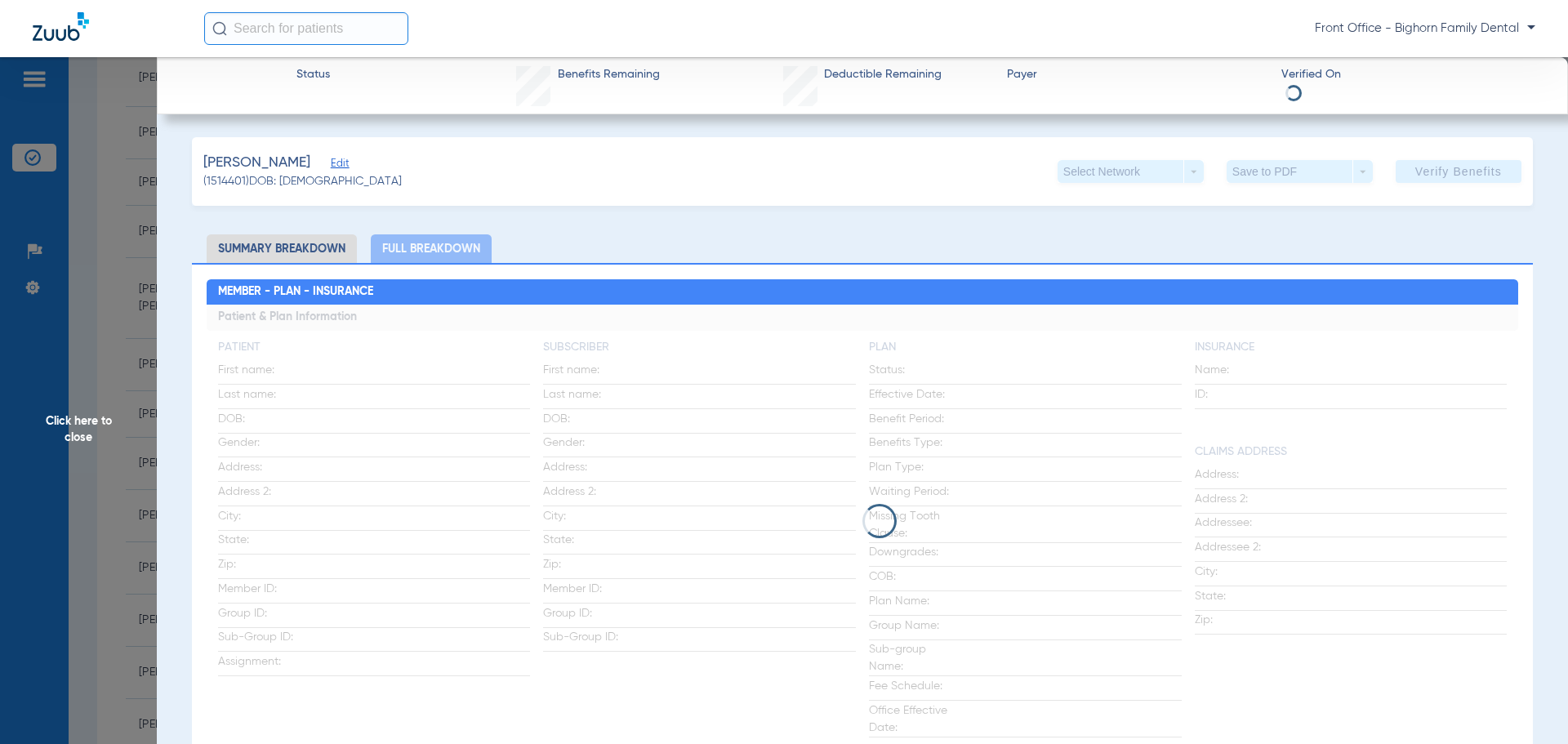
scroll to position [82, 0]
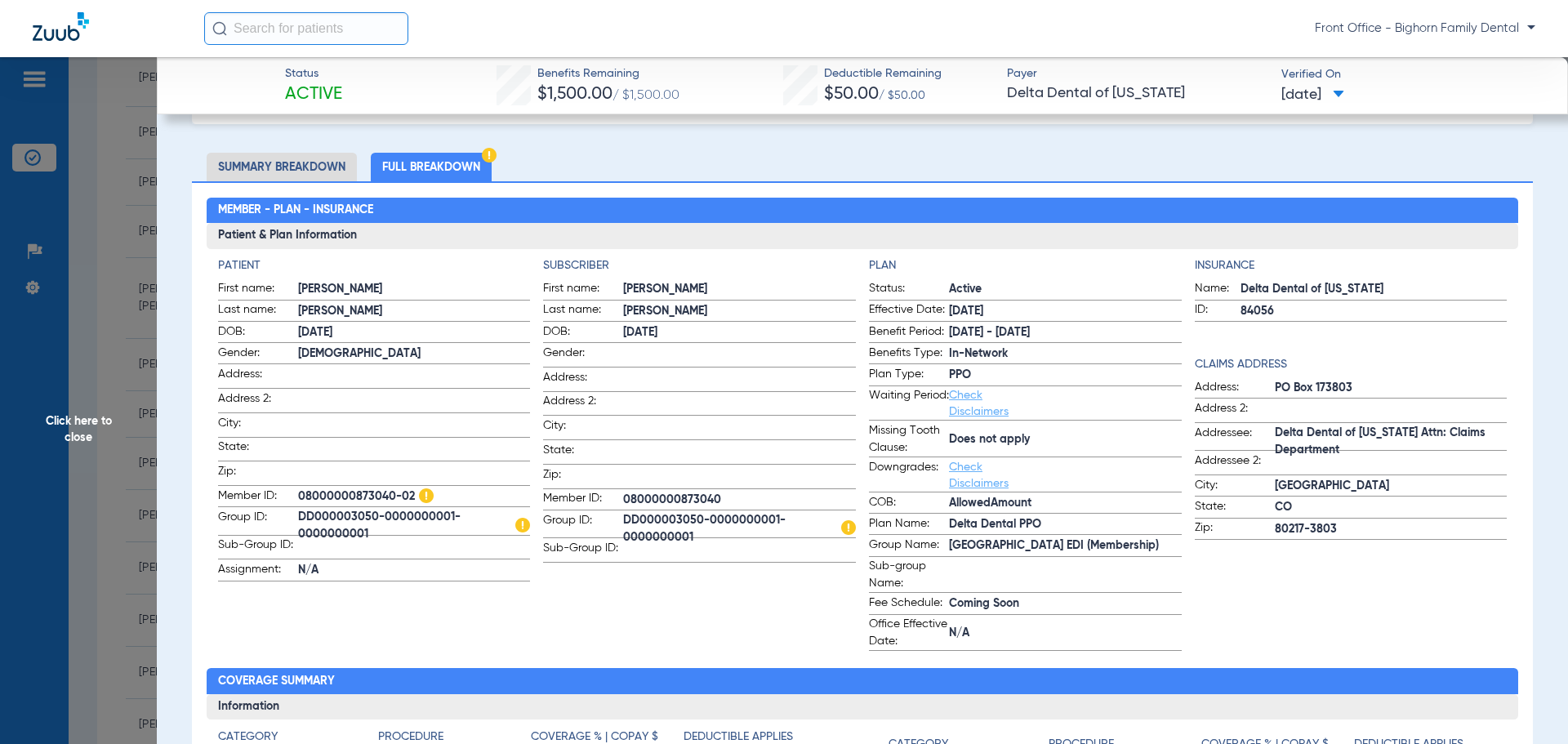
click at [60, 436] on span "Click here to close" at bounding box center [78, 429] width 157 height 744
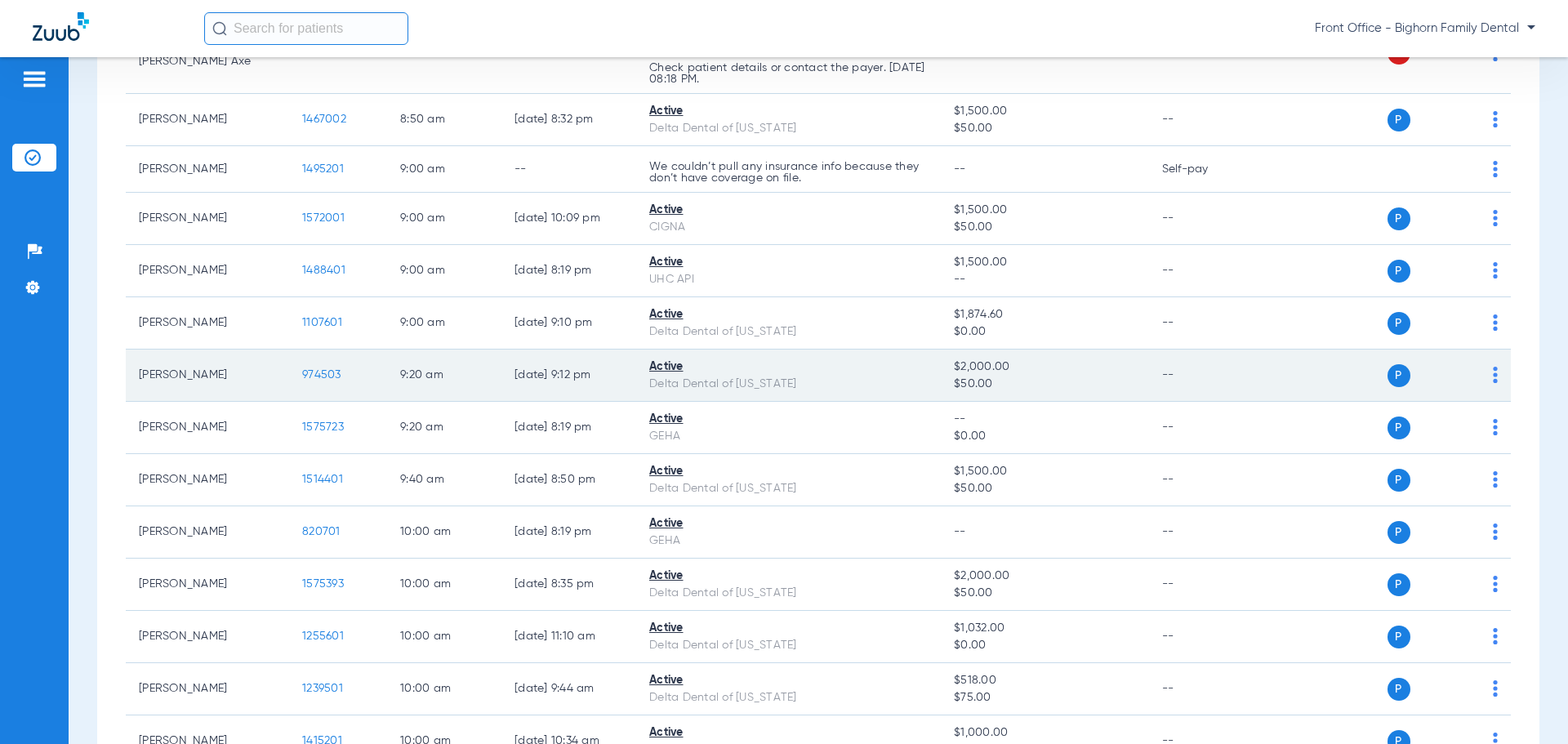
scroll to position [653, 0]
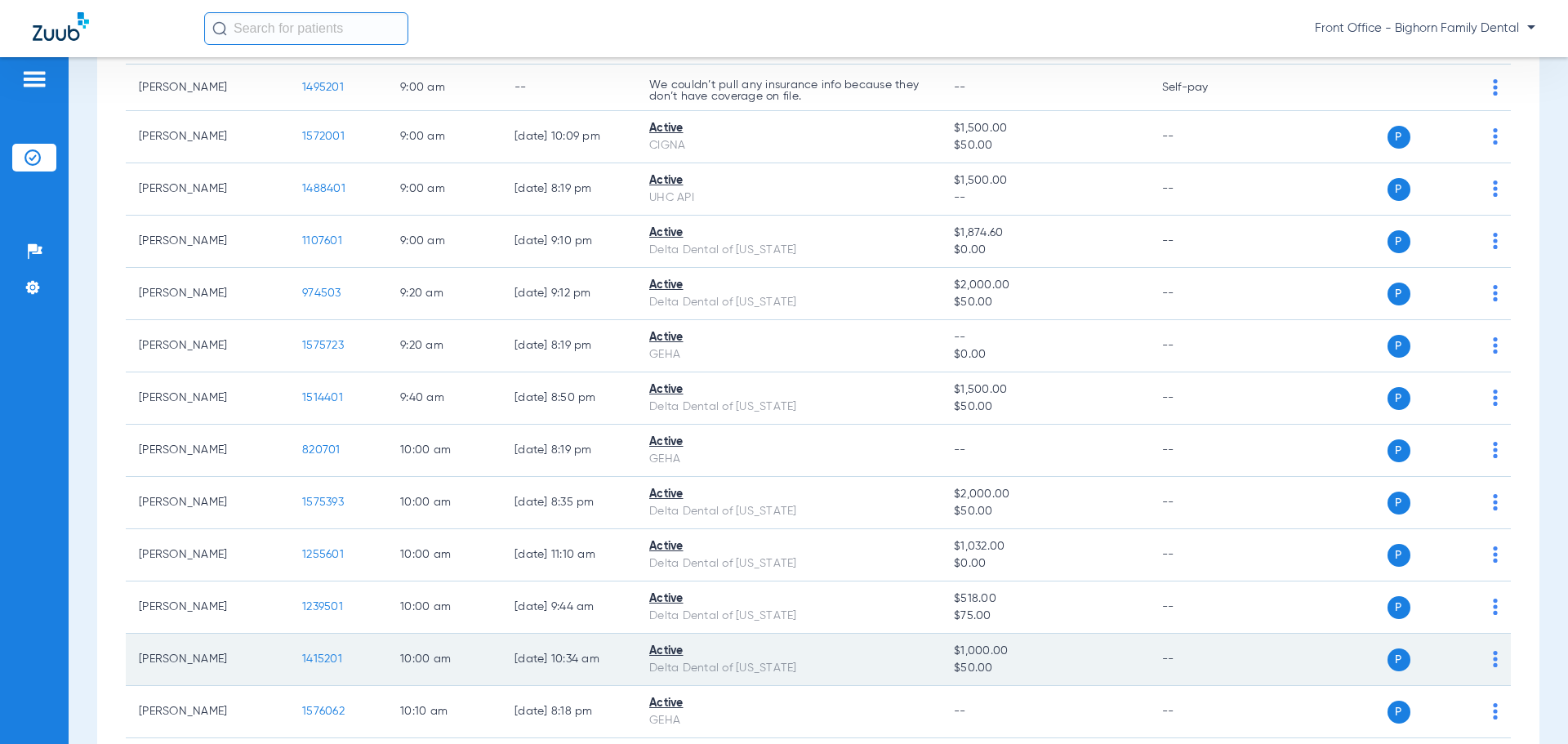
click at [321, 666] on td "1415201" at bounding box center [338, 659] width 98 height 52
click at [322, 659] on span "1415201" at bounding box center [322, 659] width 40 height 11
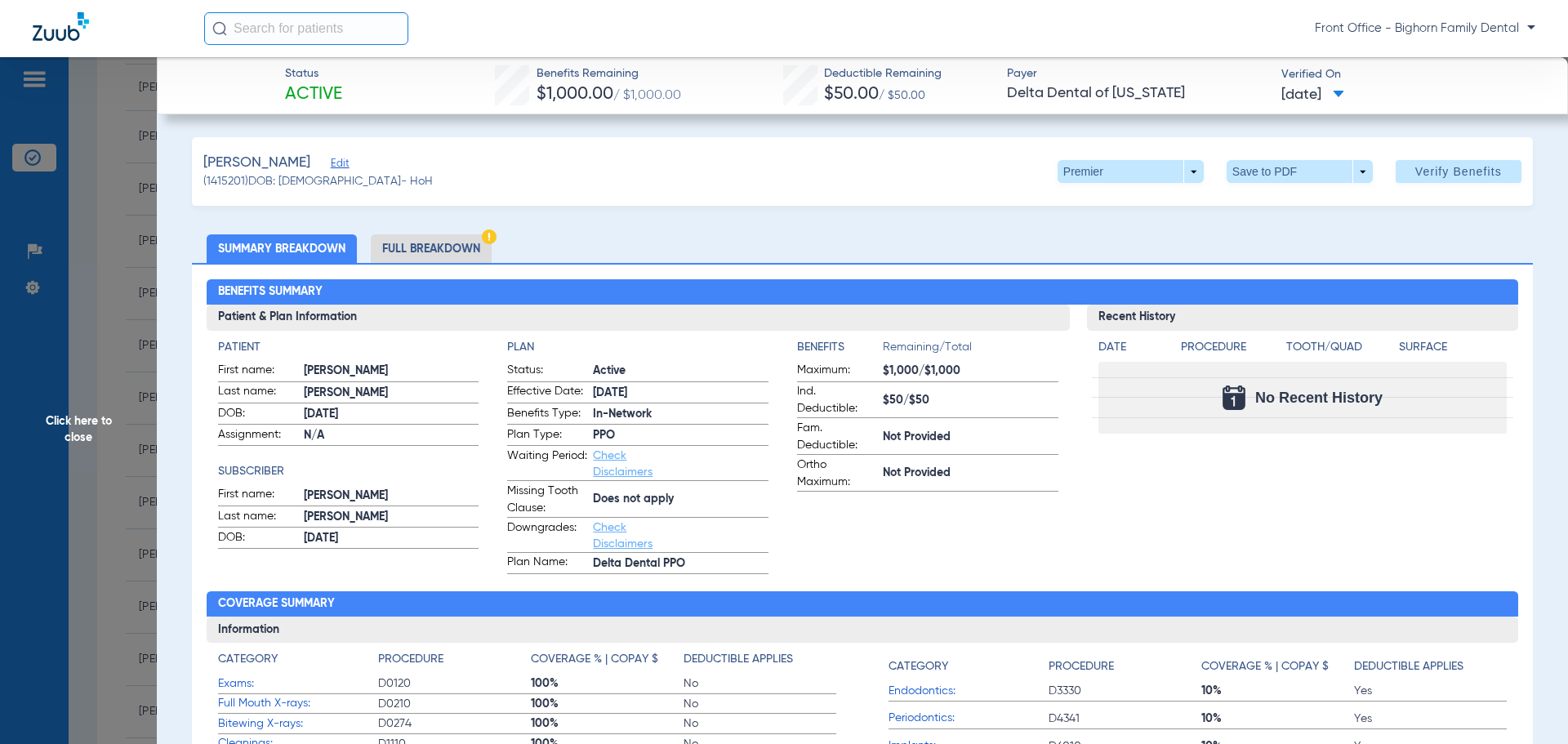
click at [381, 244] on li "Full Breakdown" at bounding box center [431, 248] width 121 height 29
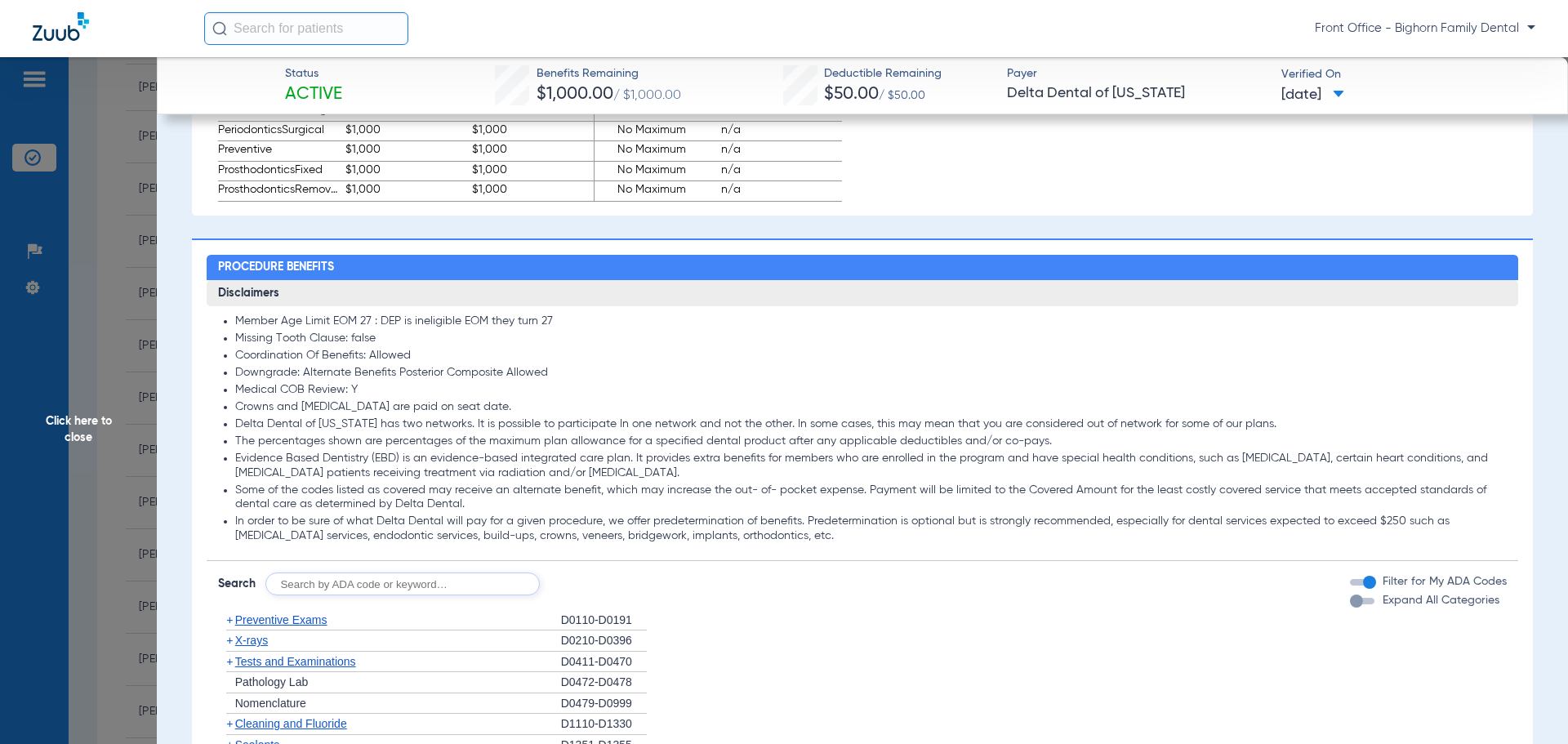
scroll to position [1224, 0]
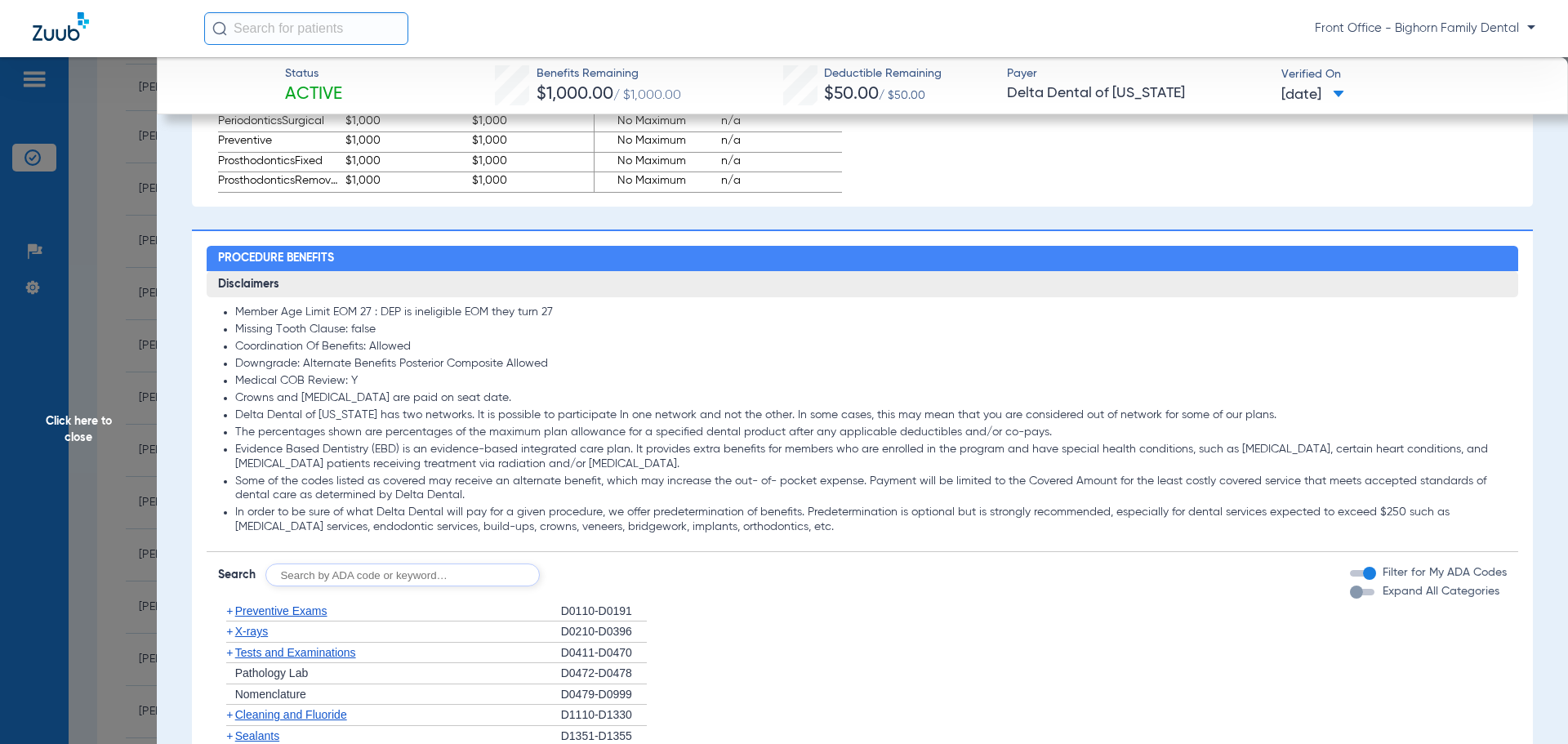
drag, startPoint x: 1387, startPoint y: 589, endPoint x: 1009, endPoint y: 579, distance: 378.1
click at [1387, 589] on span "Expand All Categories" at bounding box center [1441, 591] width 117 height 11
click at [1379, 589] on button "Expand All Categories" at bounding box center [1365, 592] width 30 height 6
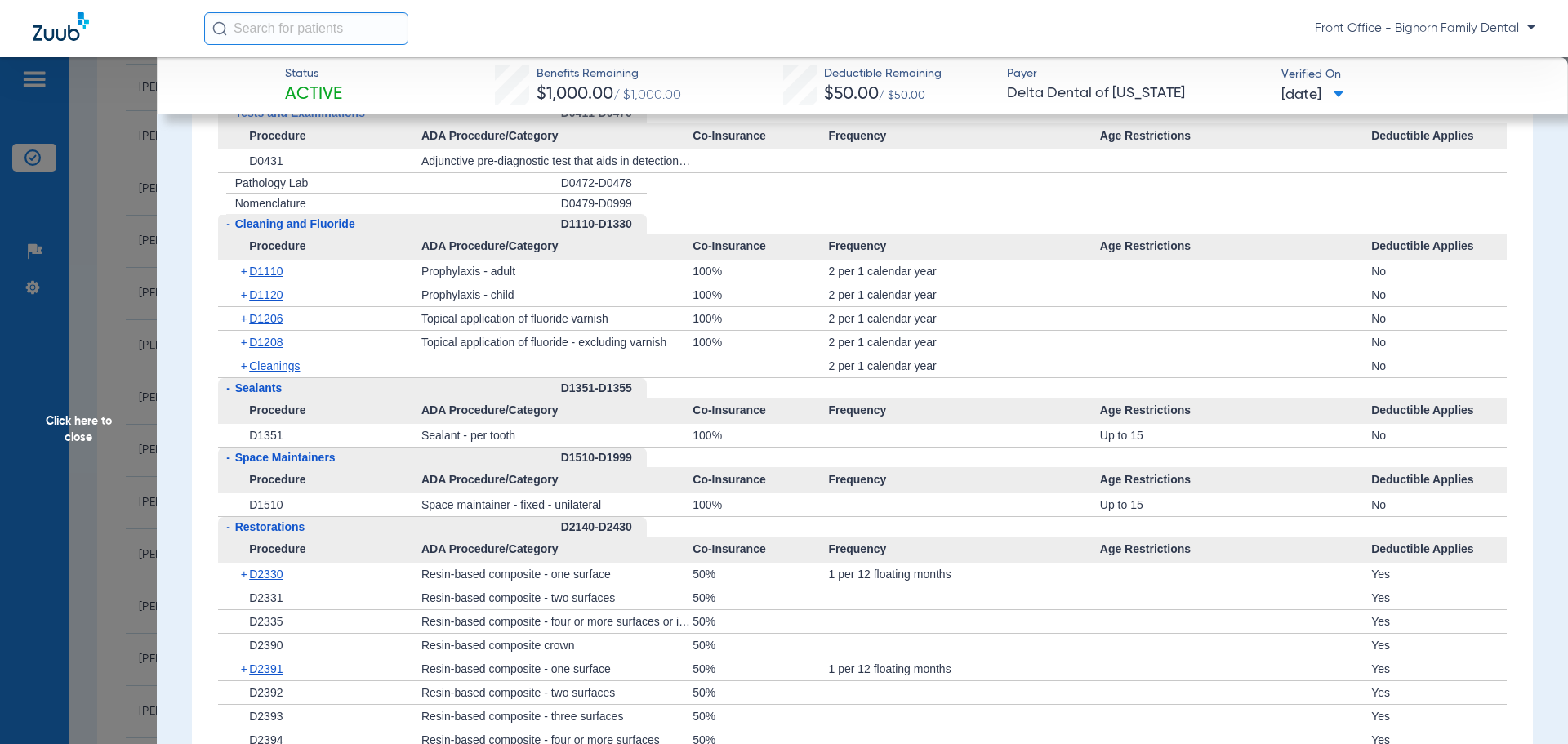
scroll to position [2122, 0]
click at [71, 460] on span "Click here to close" at bounding box center [78, 429] width 157 height 744
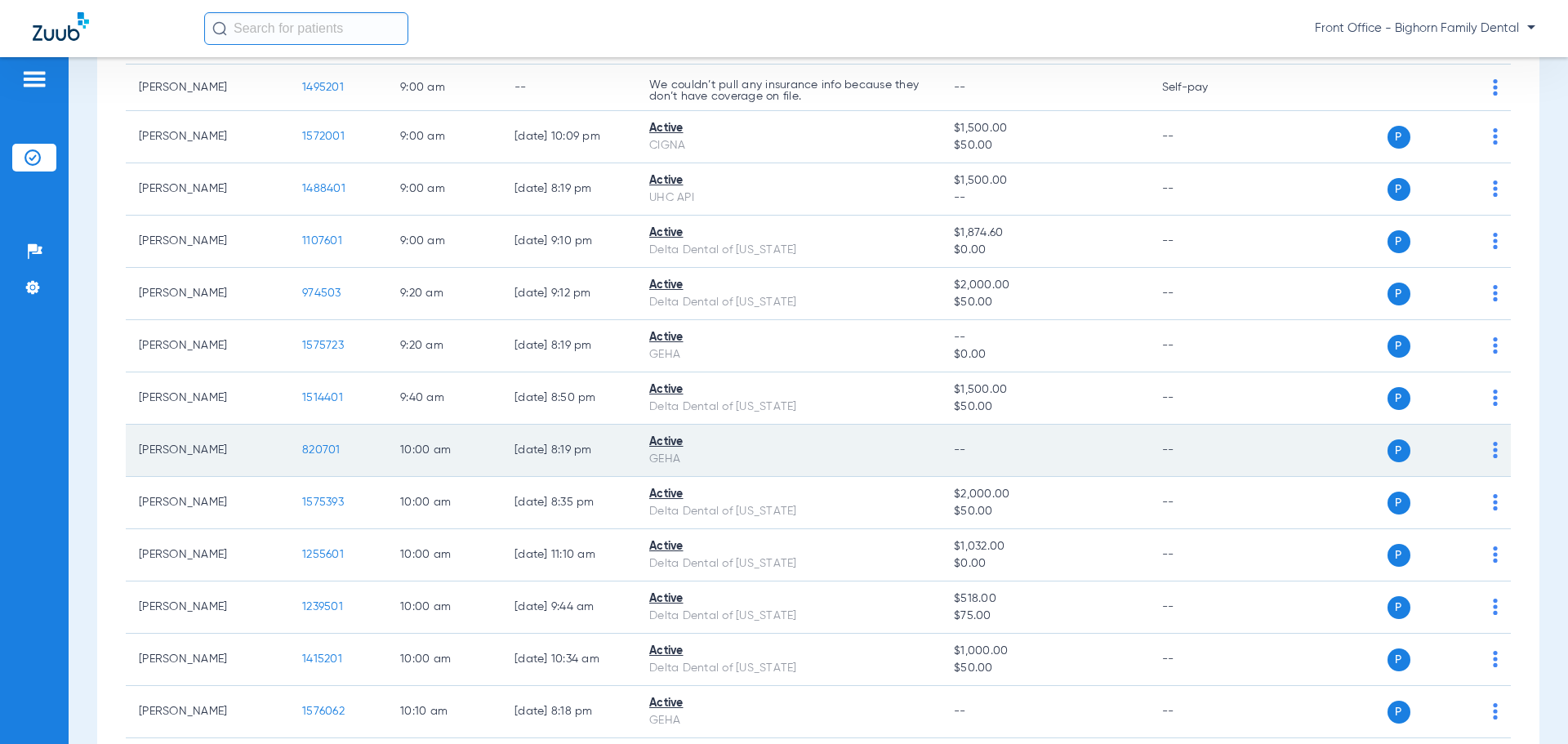
click at [335, 457] on td "820701" at bounding box center [338, 450] width 98 height 52
click at [335, 457] on td "820701" at bounding box center [338, 450] width 98 height 52
click at [334, 456] on span "820701" at bounding box center [322, 450] width 38 height 11
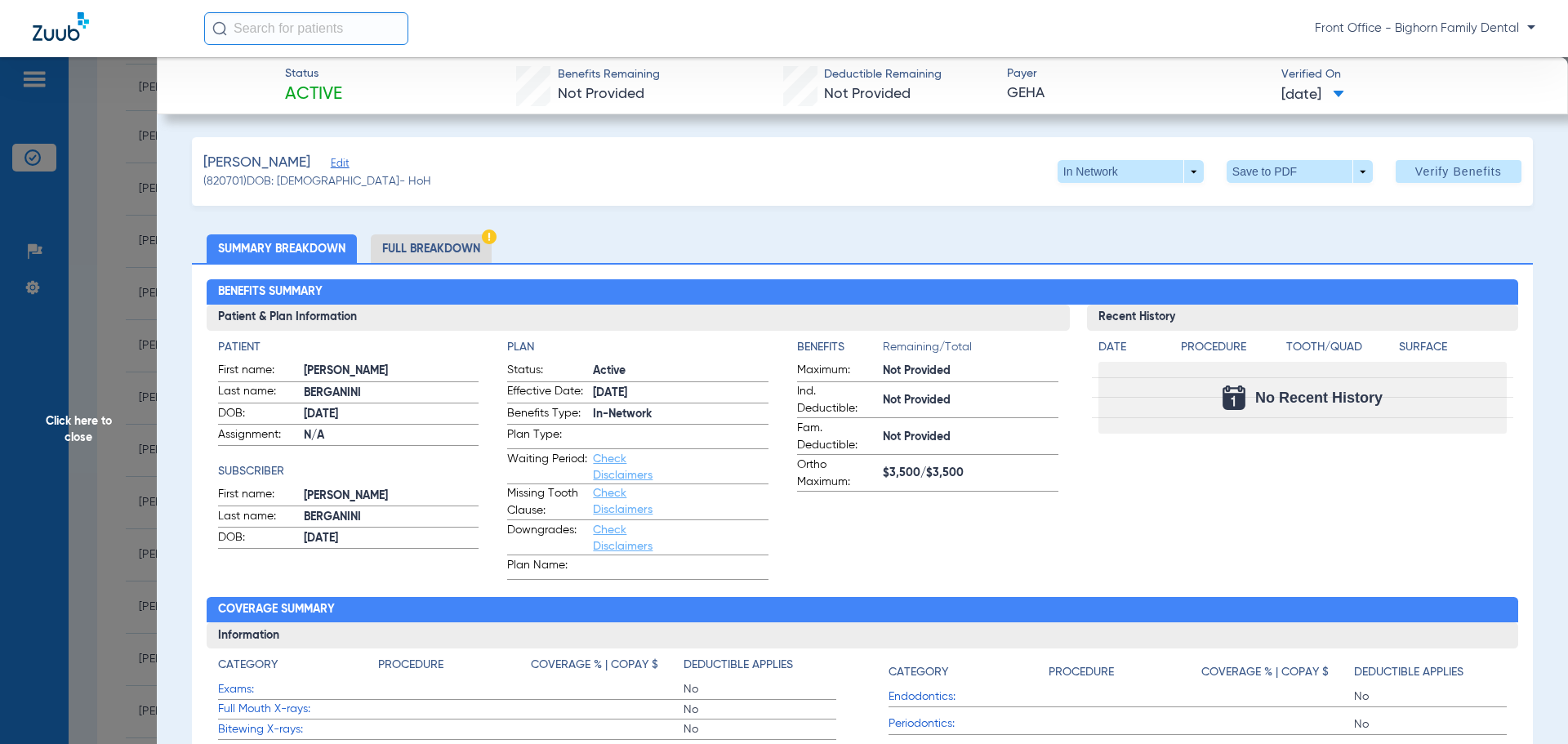
click at [427, 240] on li "Full Breakdown" at bounding box center [431, 248] width 121 height 29
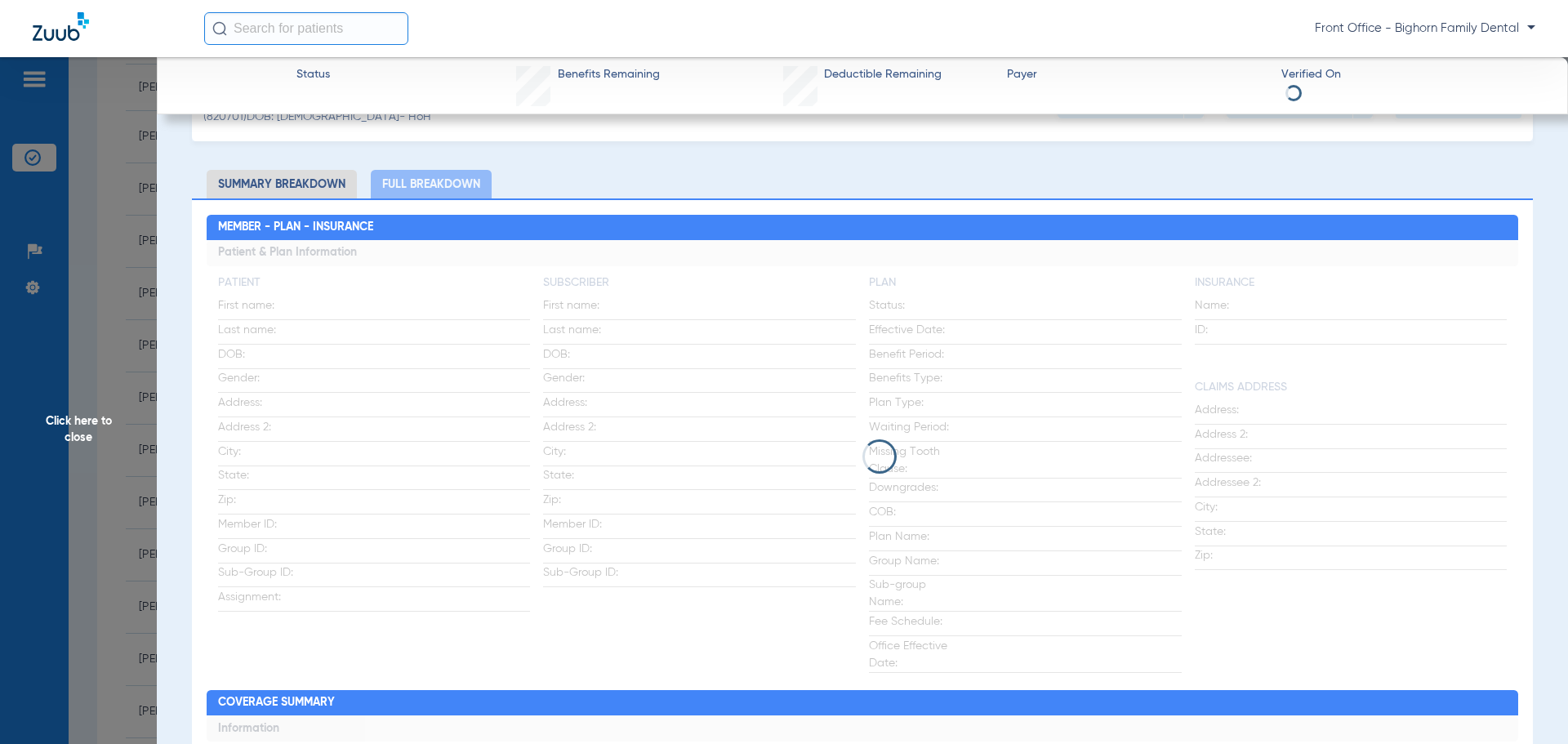
scroll to position [82, 0]
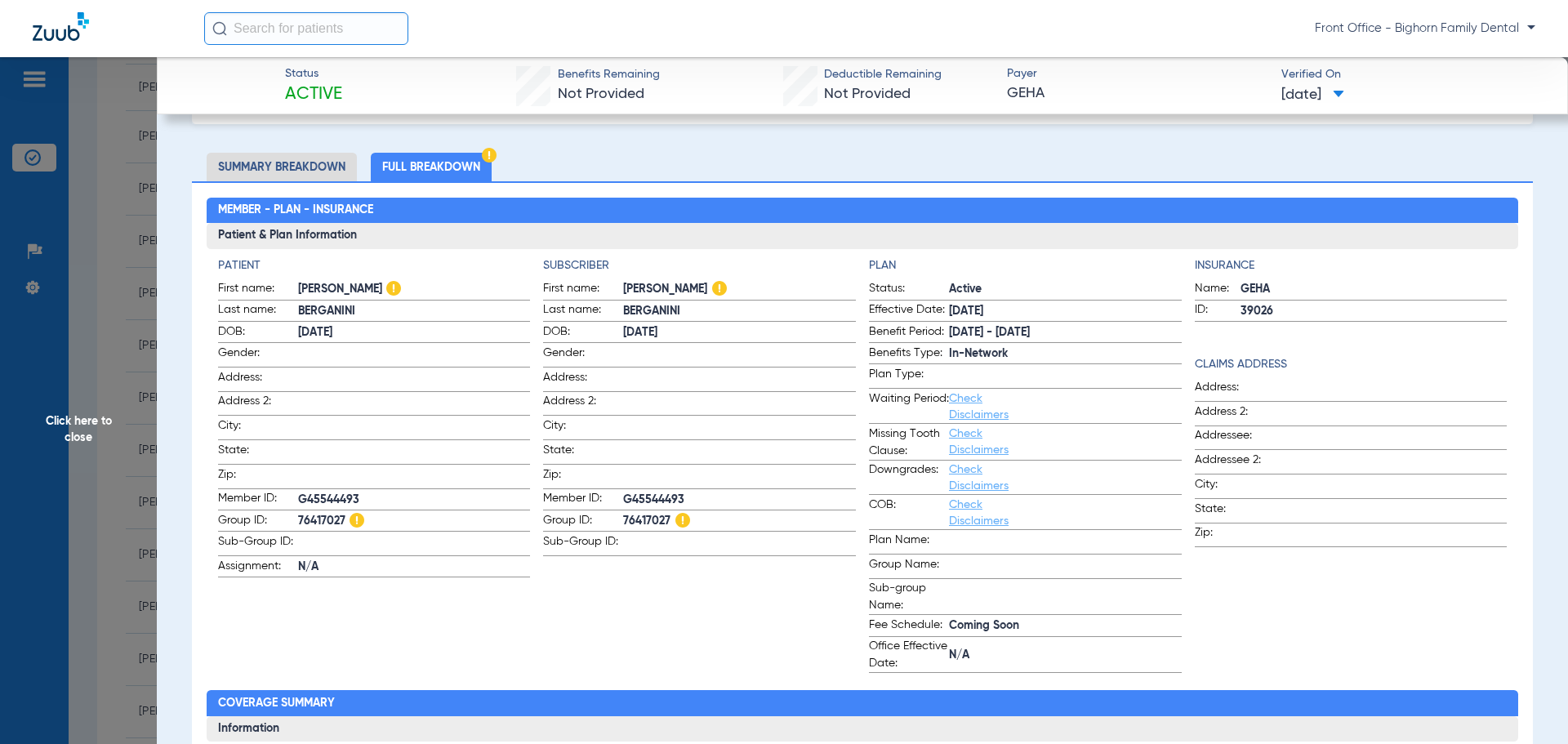
click at [43, 439] on span "Click here to close" at bounding box center [78, 429] width 157 height 744
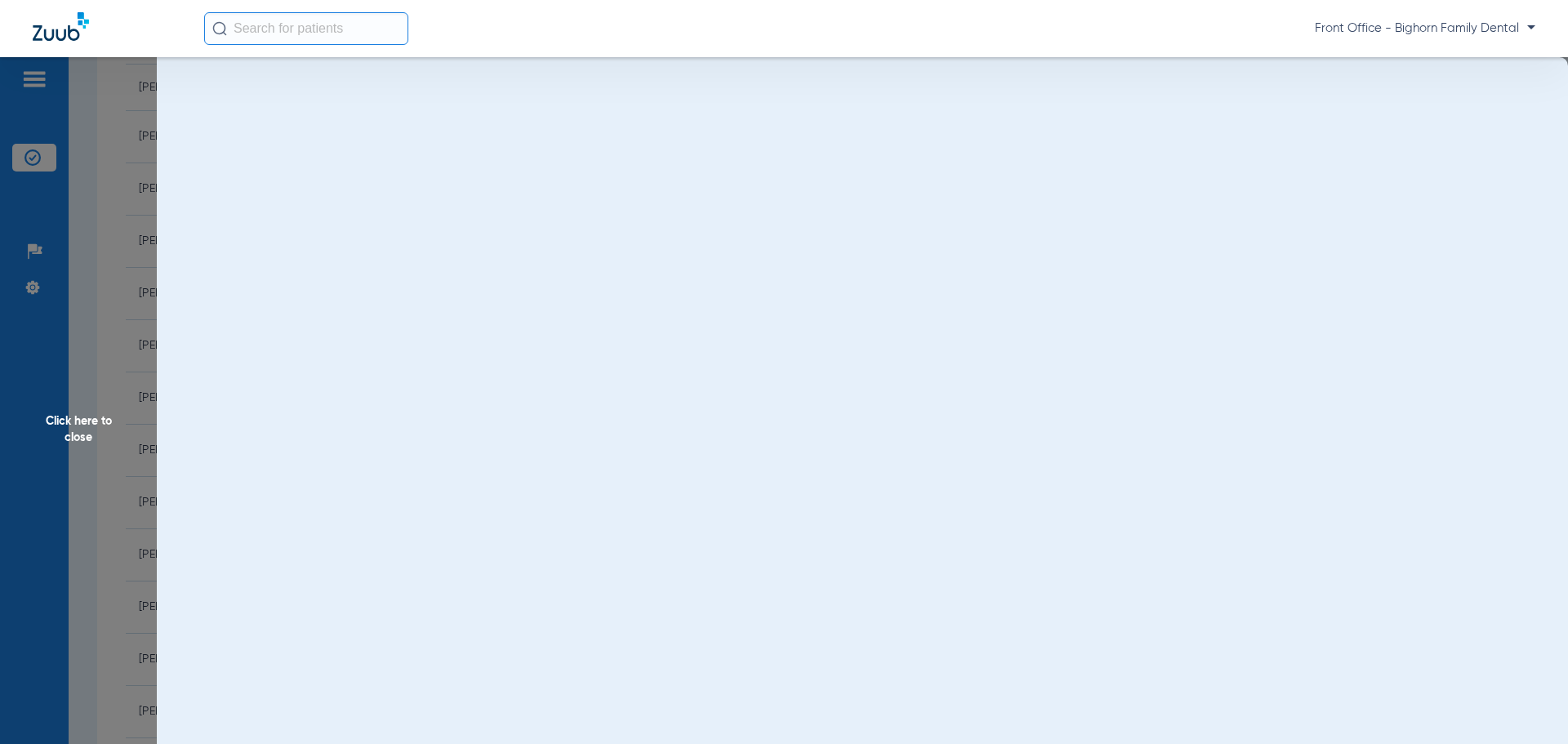
scroll to position [0, 0]
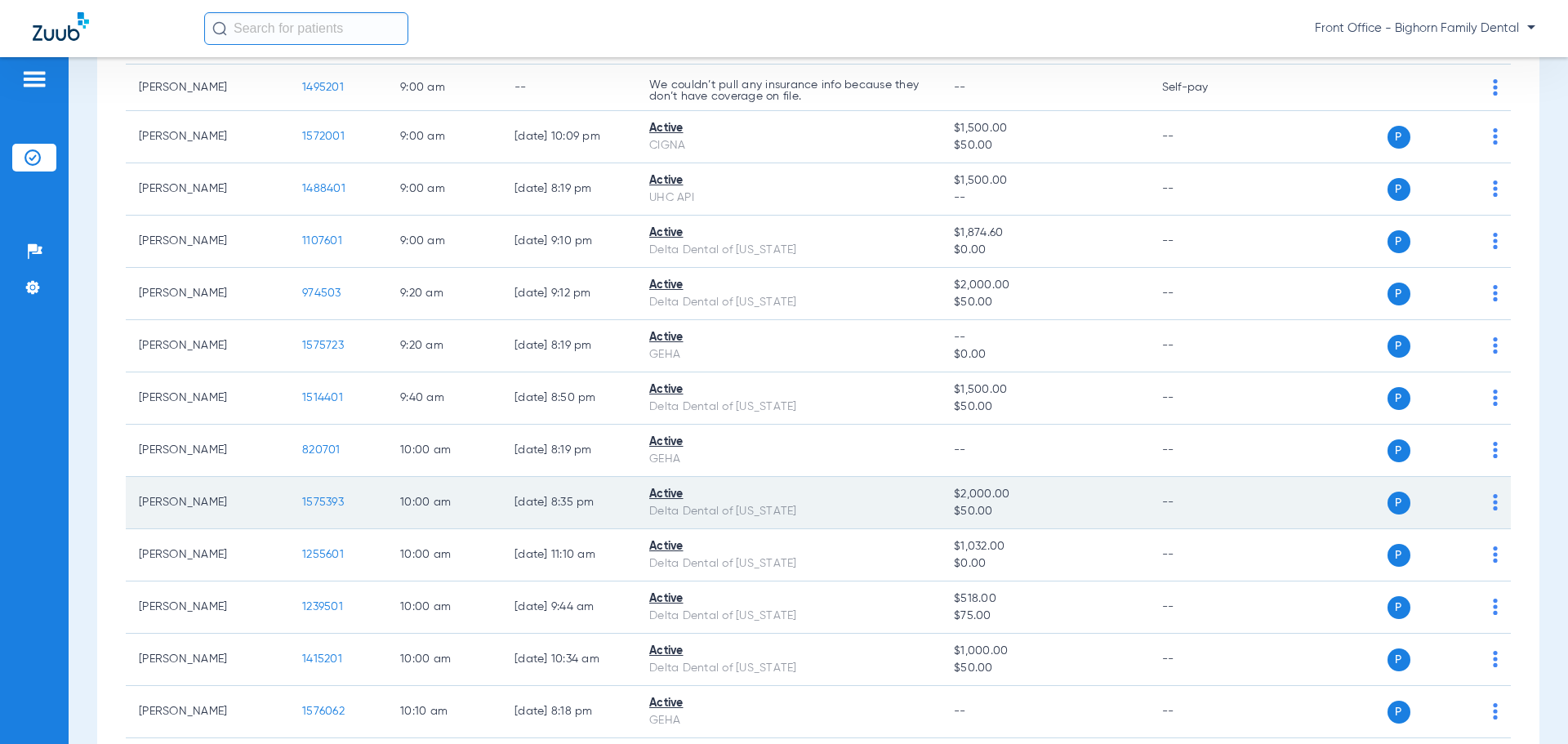
click at [316, 503] on span "1575393" at bounding box center [323, 502] width 42 height 11
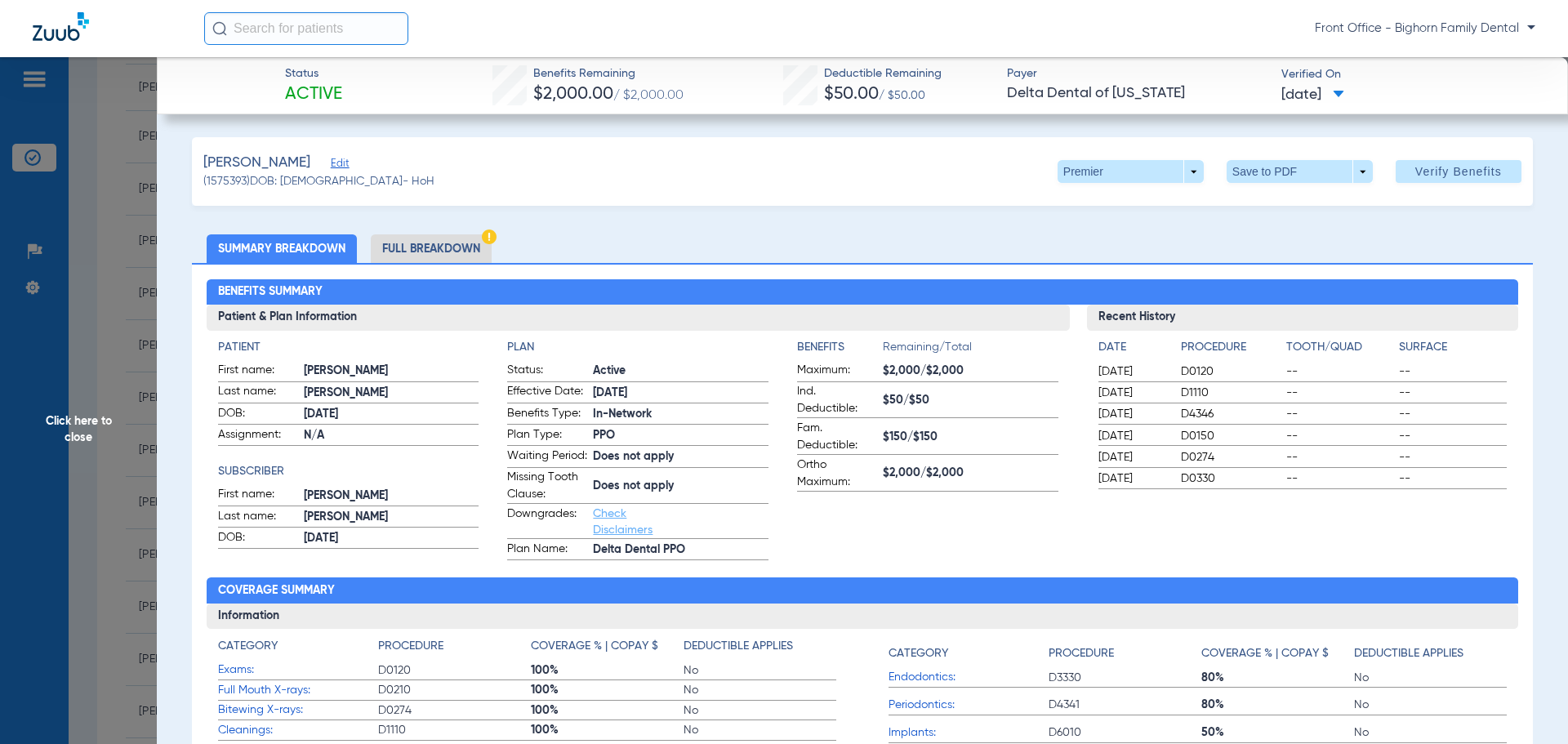
click at [448, 250] on li "Full Breakdown" at bounding box center [431, 248] width 121 height 29
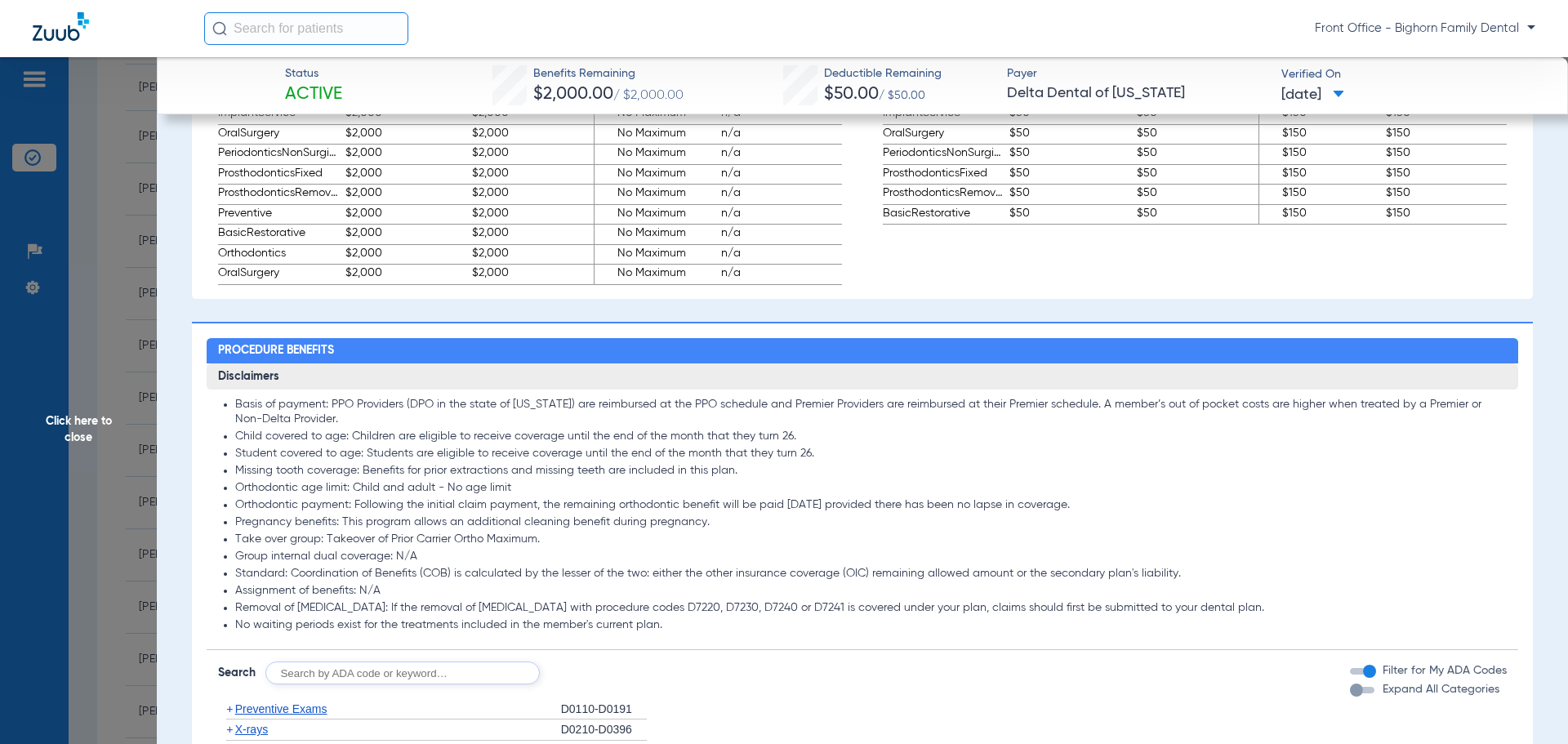
scroll to position [1306, 0]
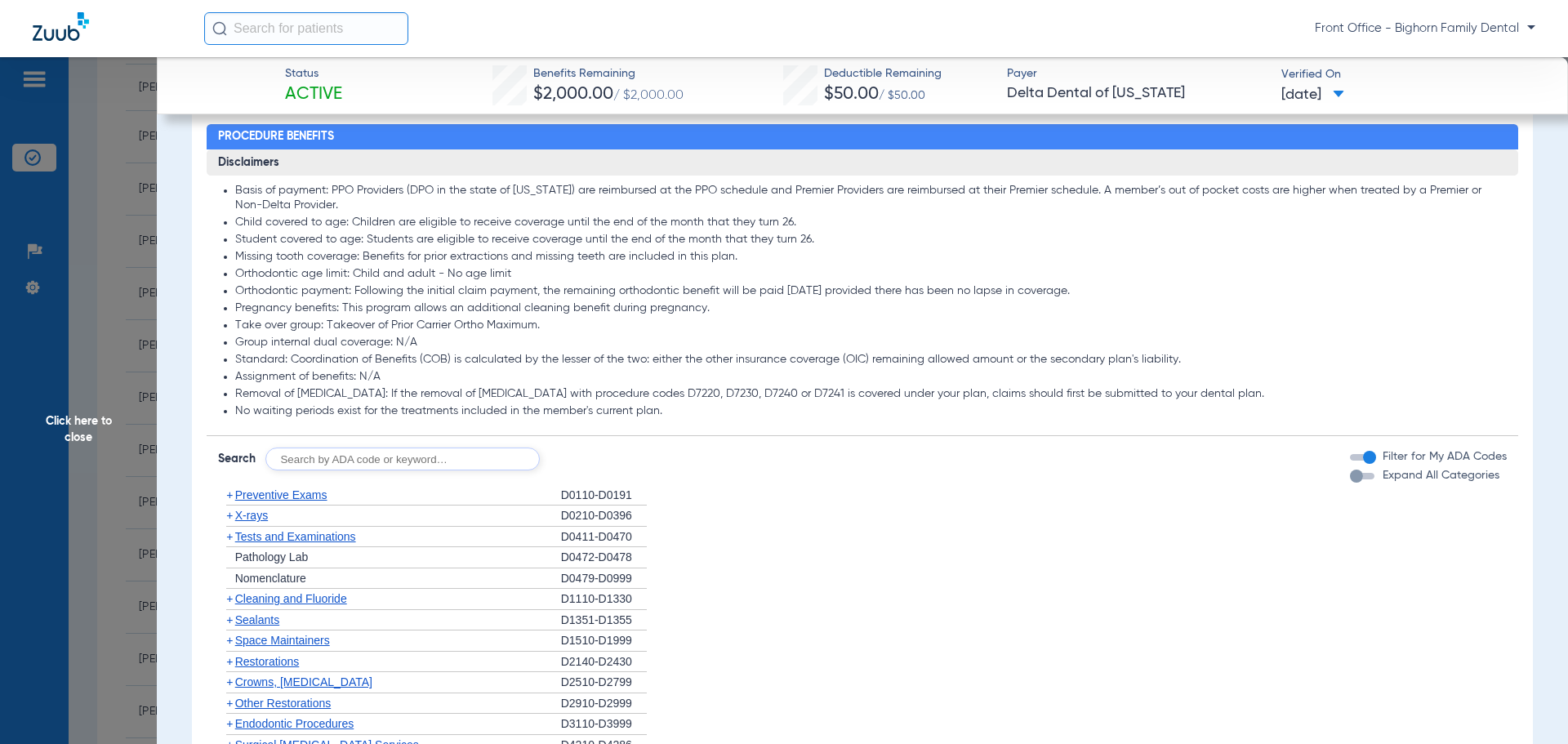
drag, startPoint x: 1355, startPoint y: 492, endPoint x: 1198, endPoint y: 504, distance: 157.5
click at [1356, 479] on div "button" at bounding box center [1362, 475] width 24 height 6
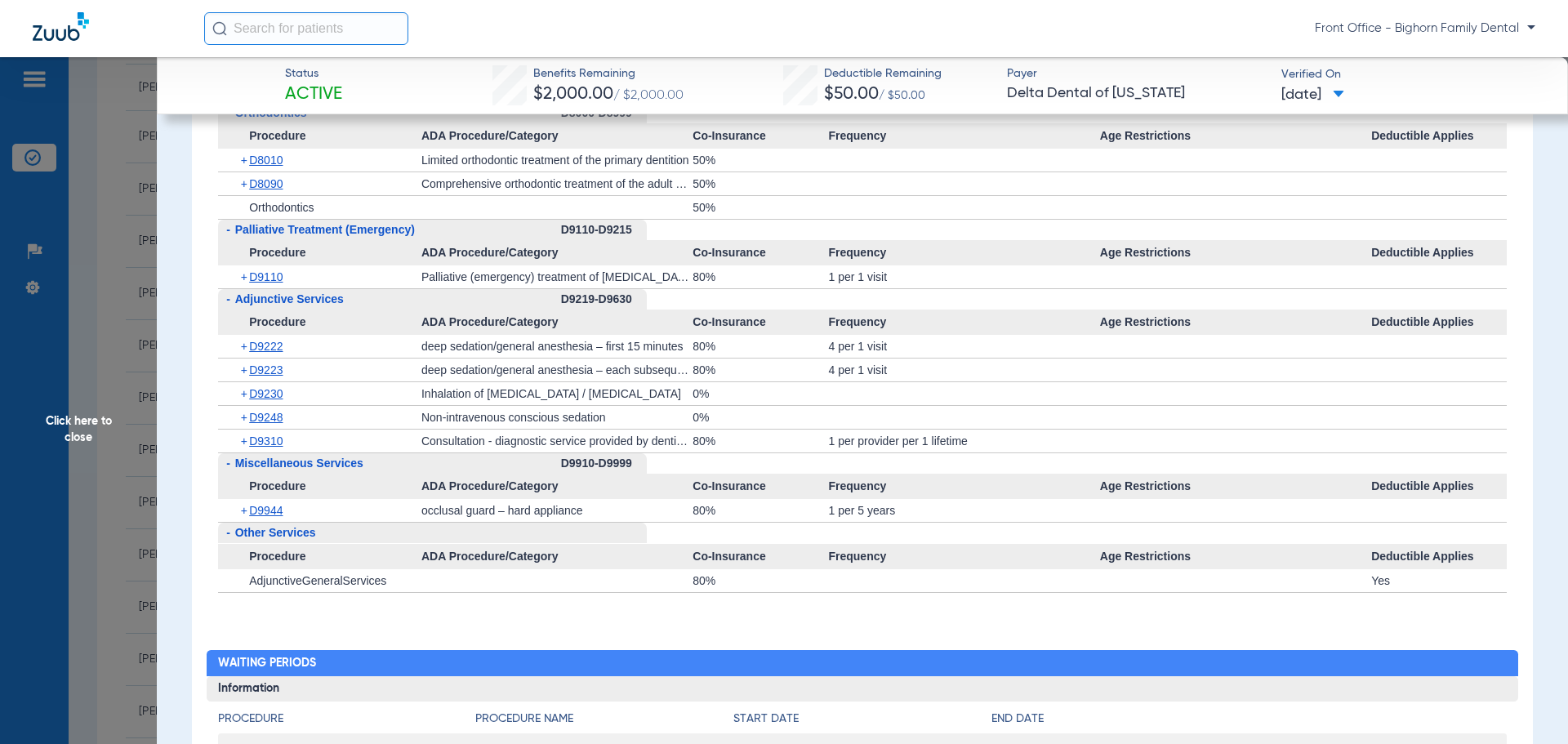
scroll to position [4326, 0]
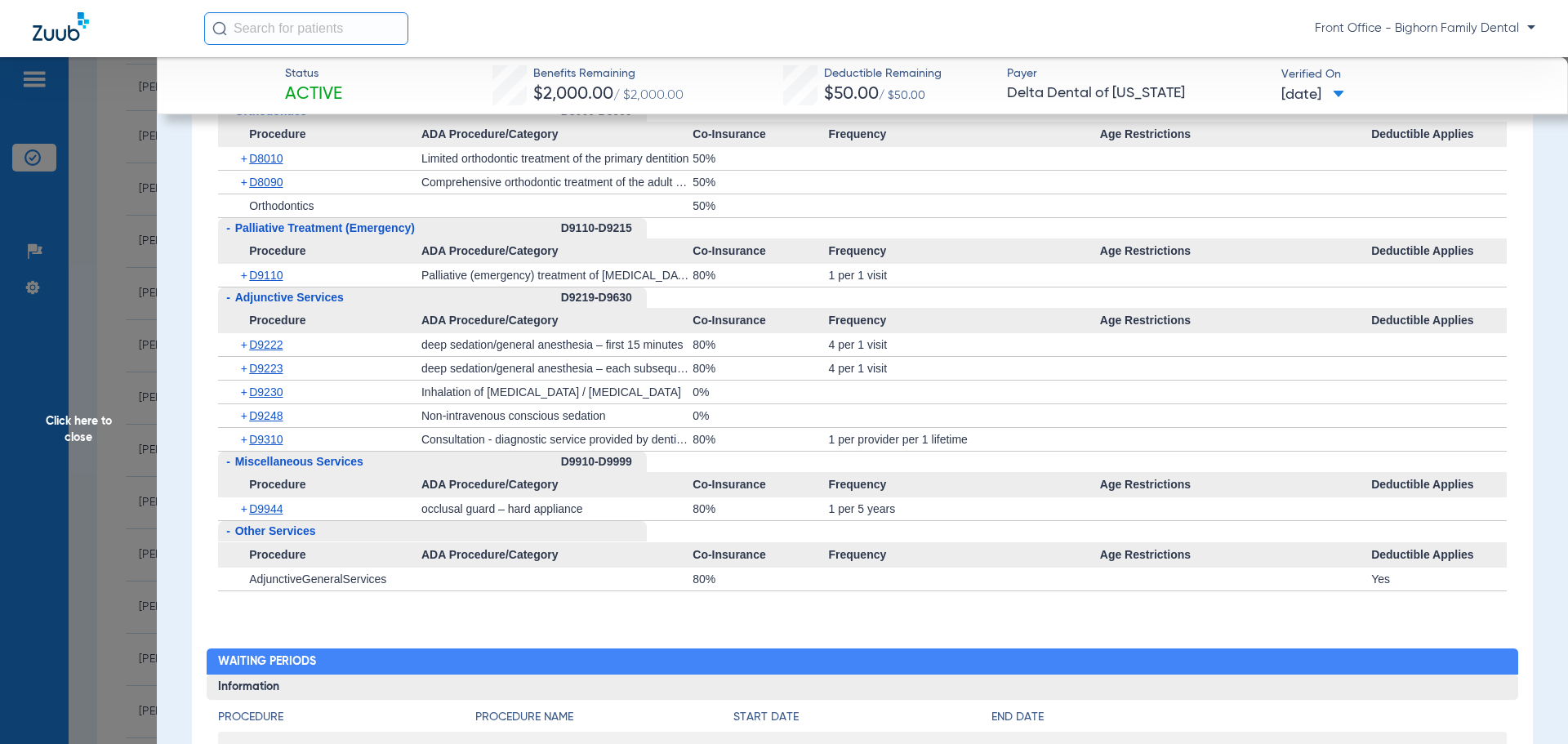
click at [80, 415] on span "Click here to close" at bounding box center [78, 429] width 157 height 744
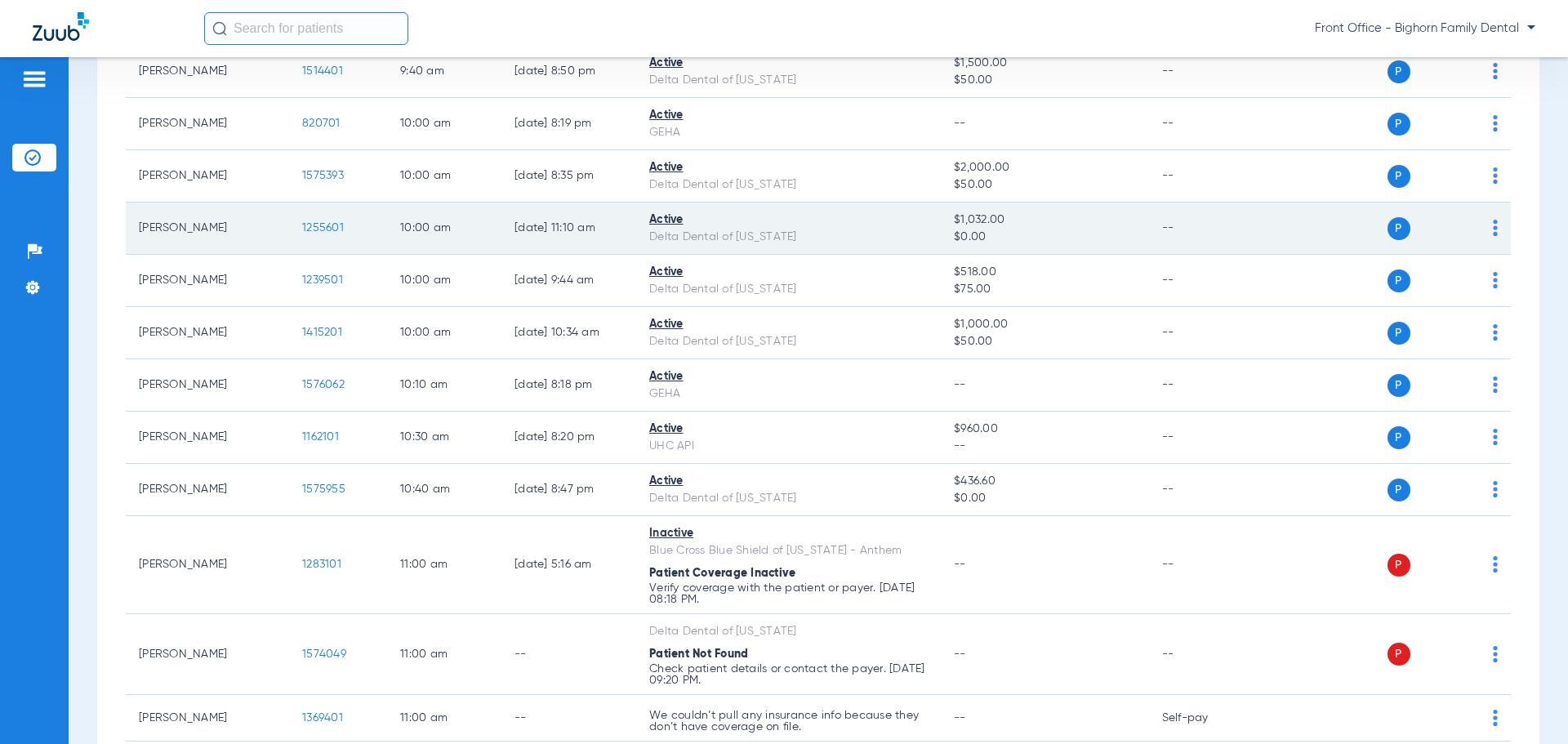
scroll to position [1061, 0]
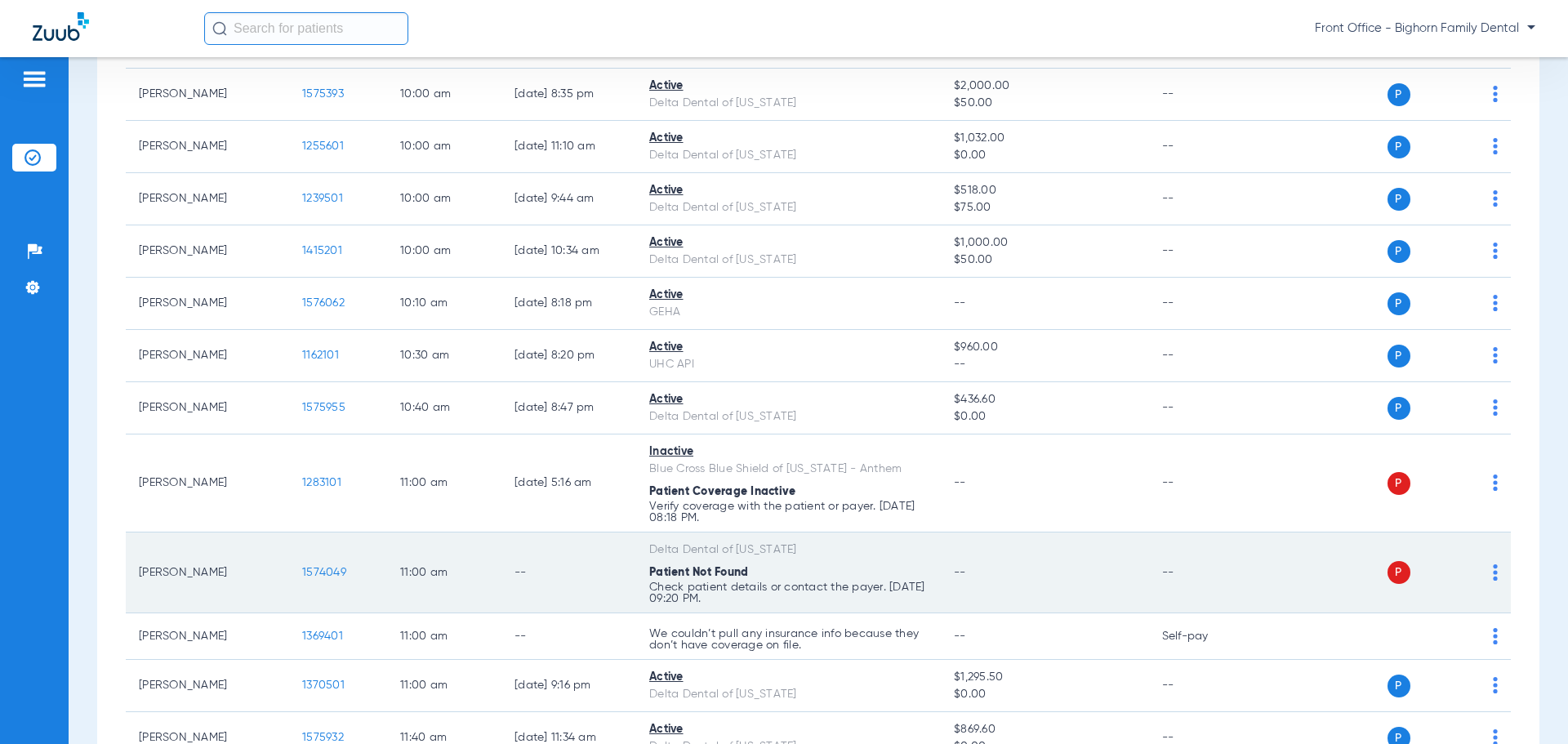
click at [342, 568] on span "1574049" at bounding box center [324, 572] width 44 height 11
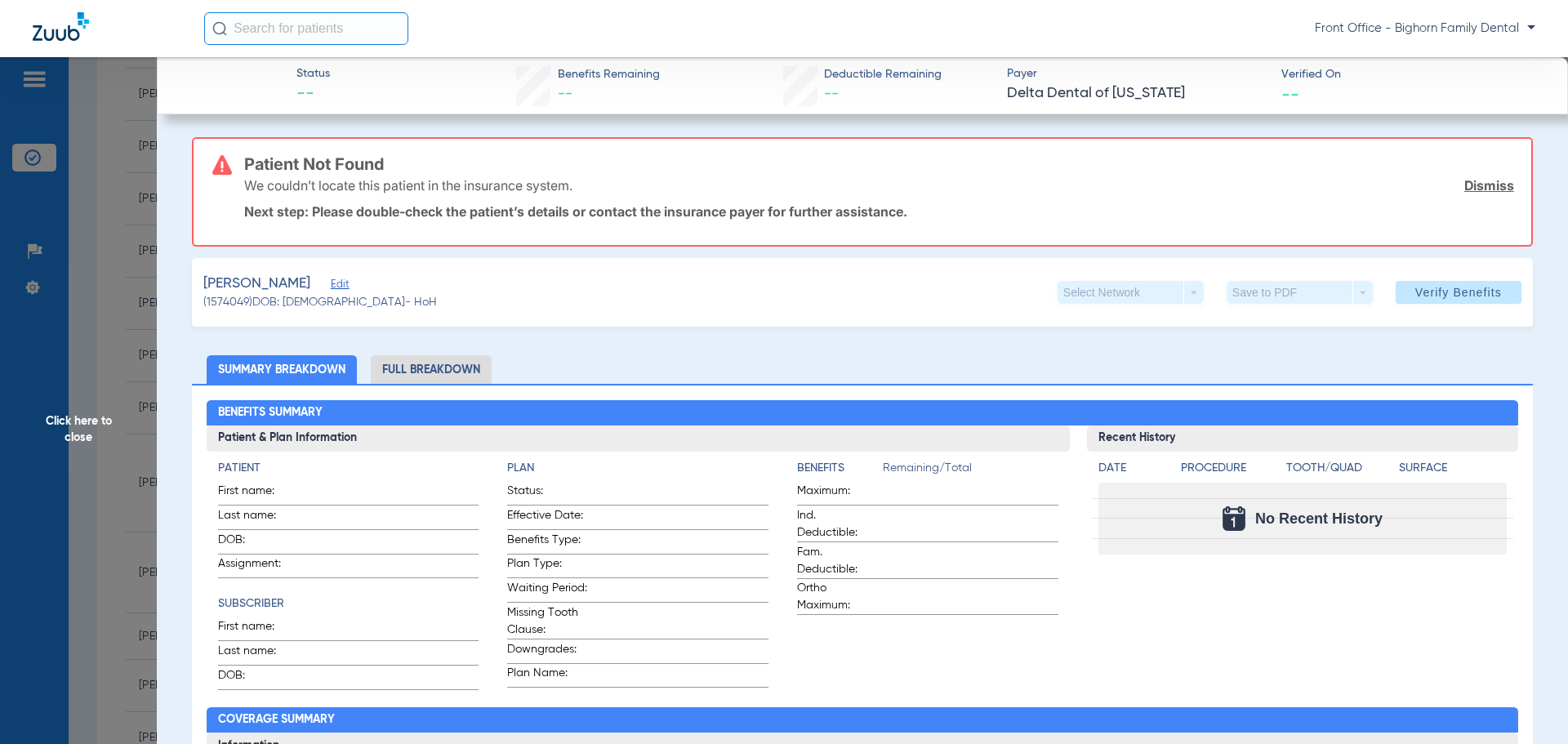
click at [463, 368] on li "Full Breakdown" at bounding box center [431, 369] width 121 height 29
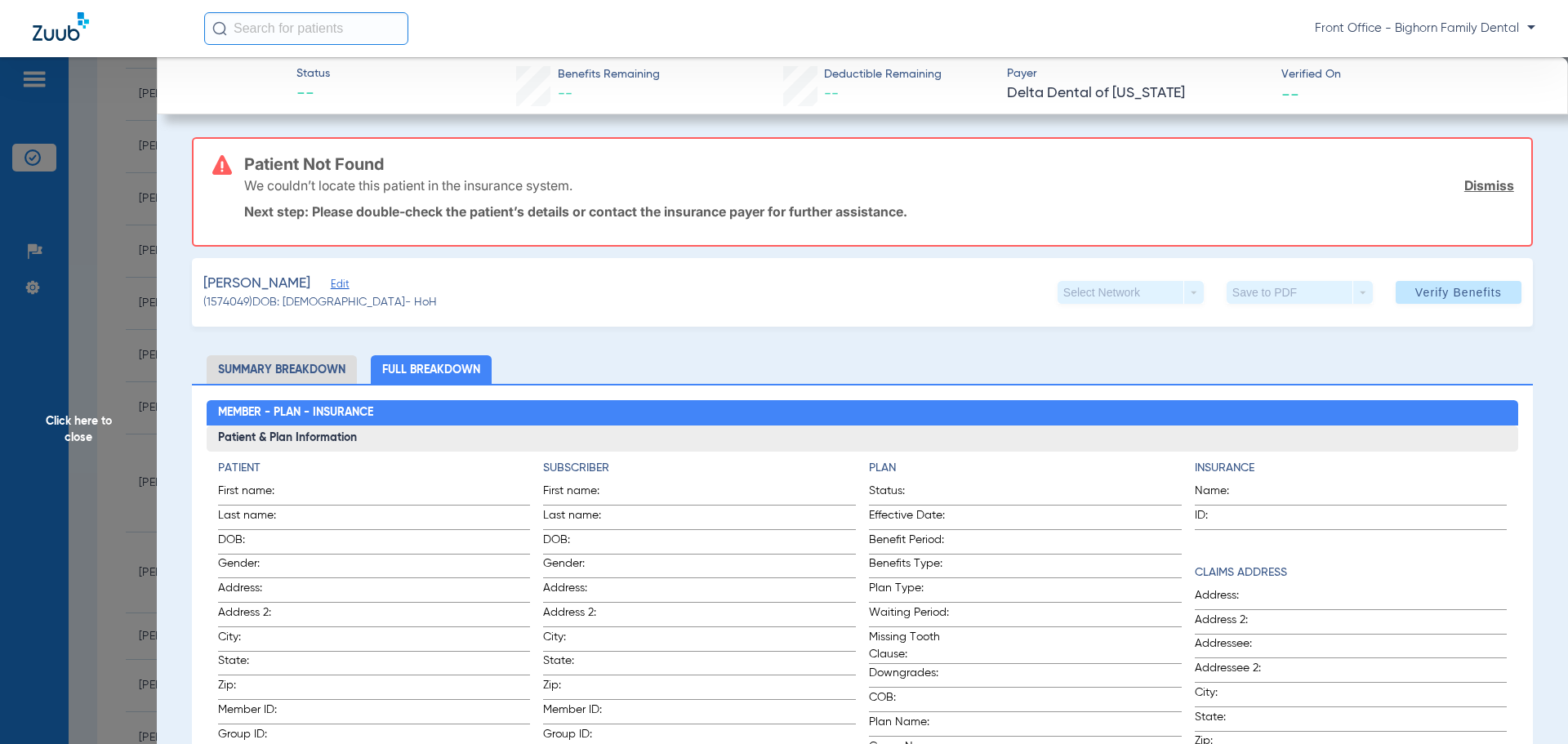
click at [93, 408] on span "Click here to close" at bounding box center [78, 429] width 157 height 744
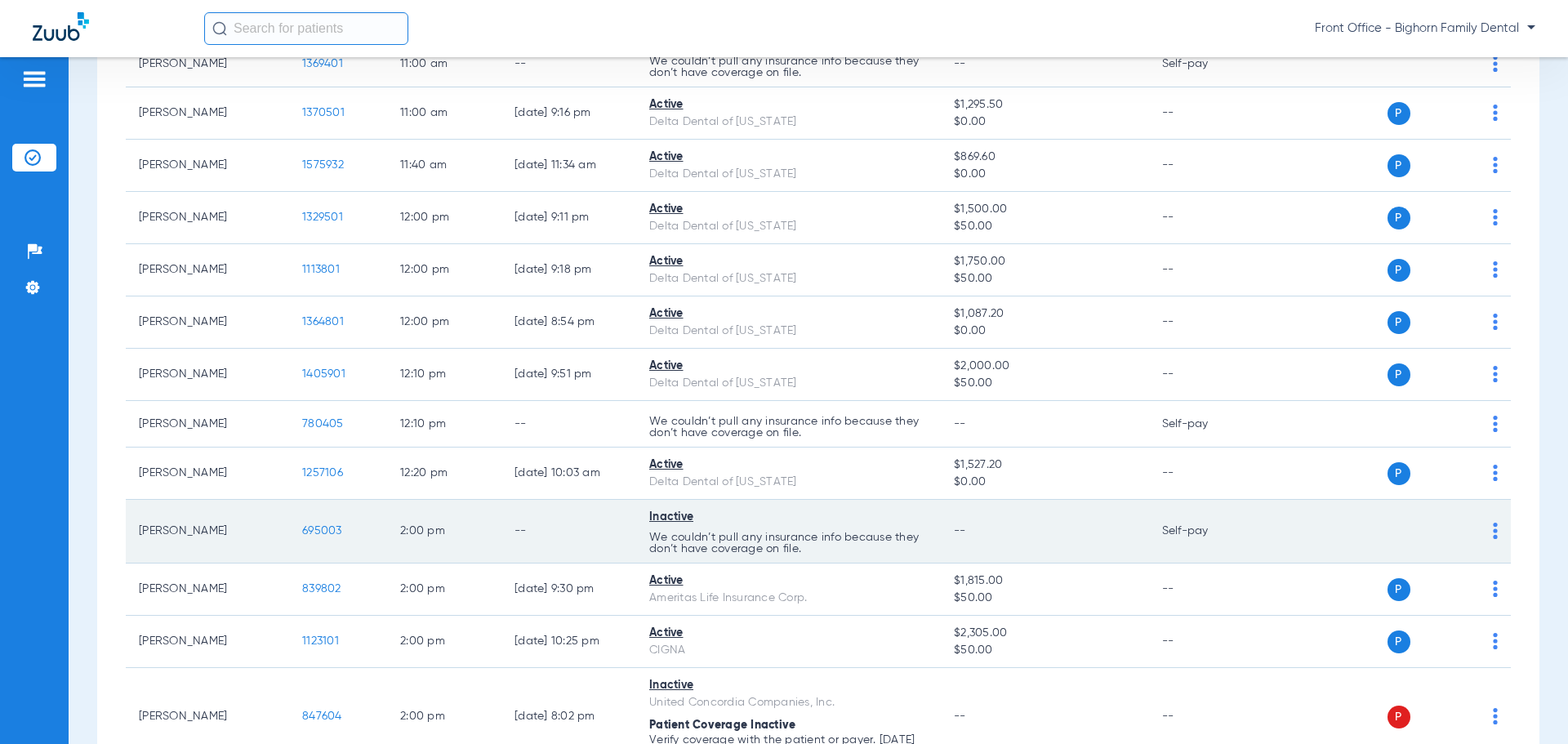
scroll to position [1633, 0]
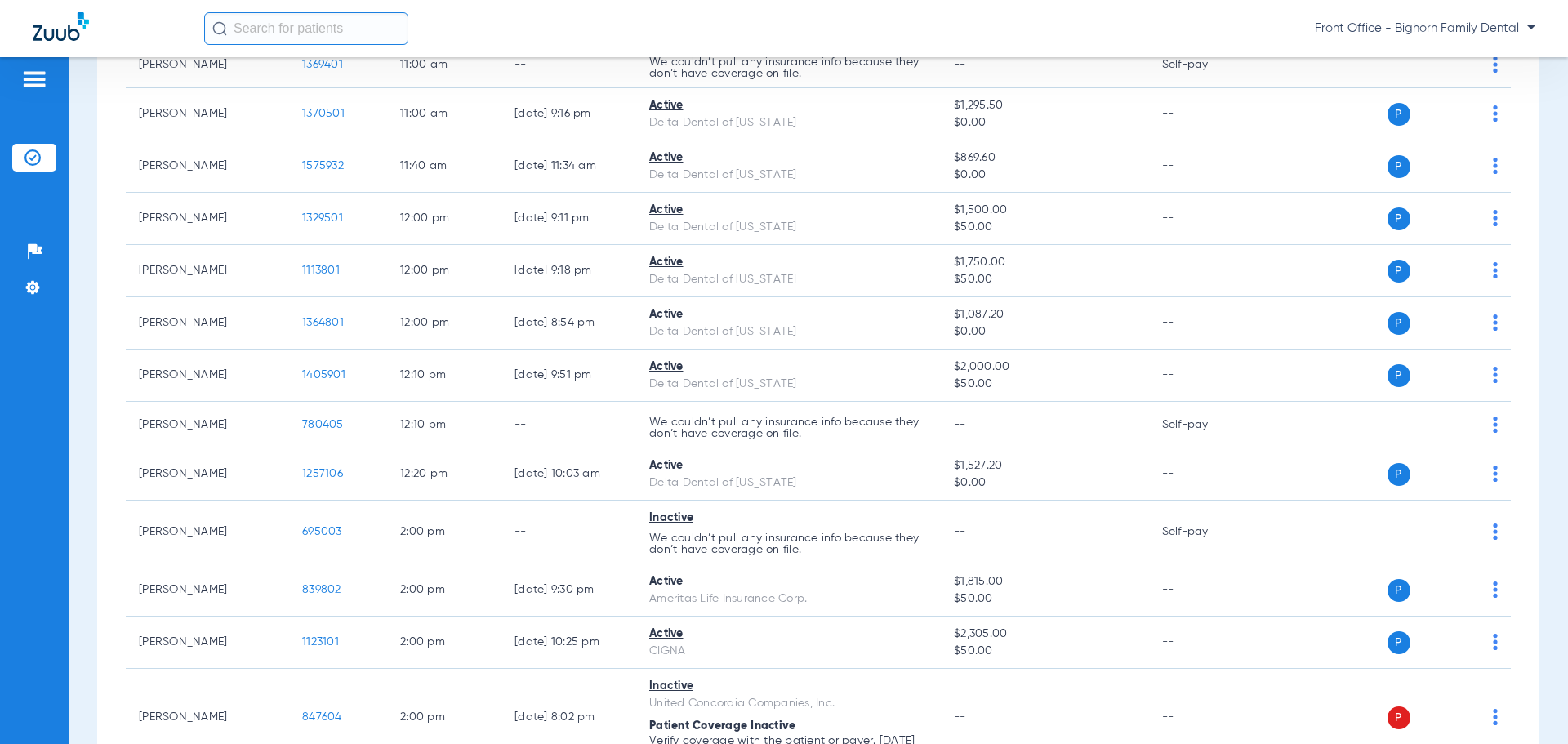
click at [346, 30] on input "text" at bounding box center [306, 28] width 204 height 32
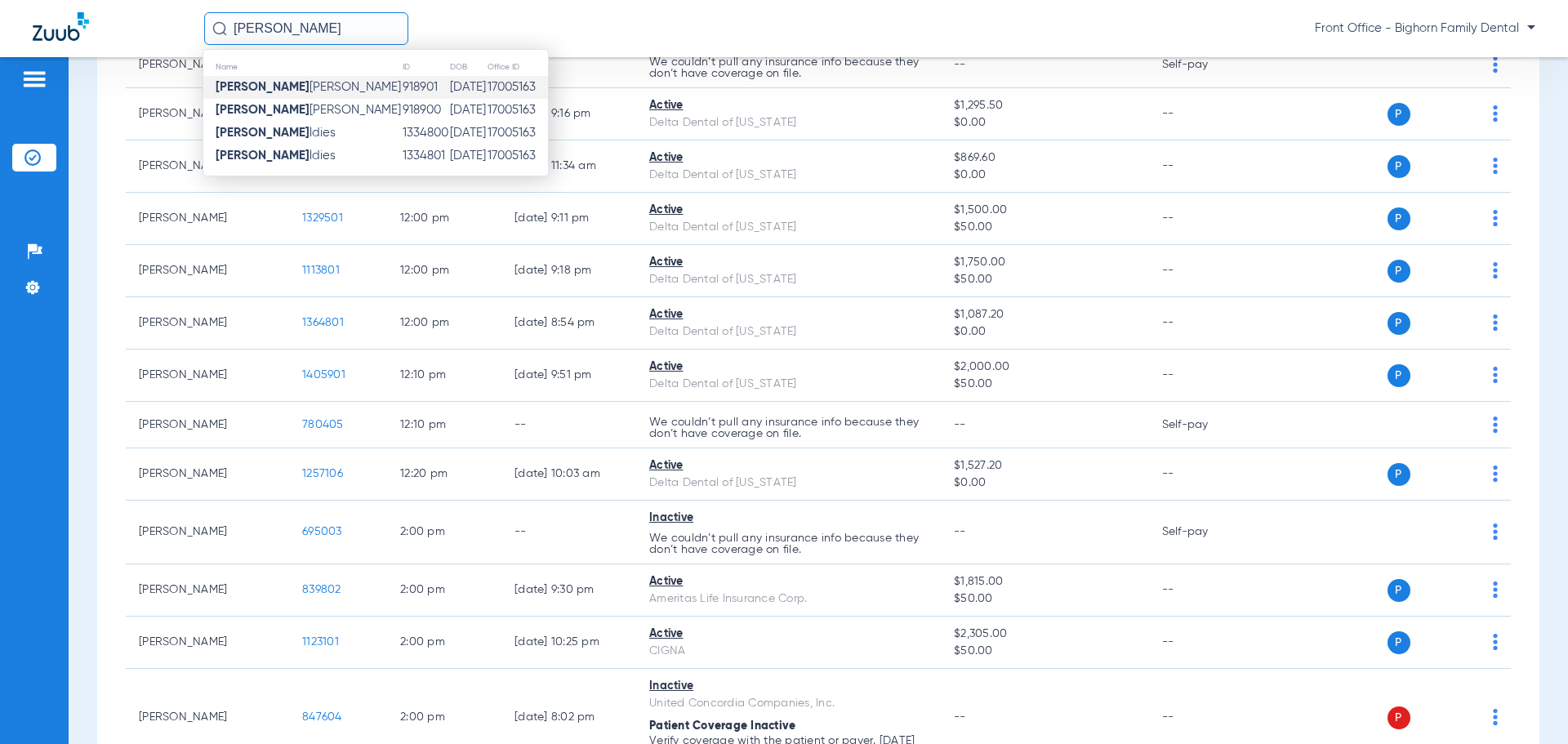
type input "[PERSON_NAME]"
click at [402, 91] on td "918901" at bounding box center [425, 87] width 47 height 23
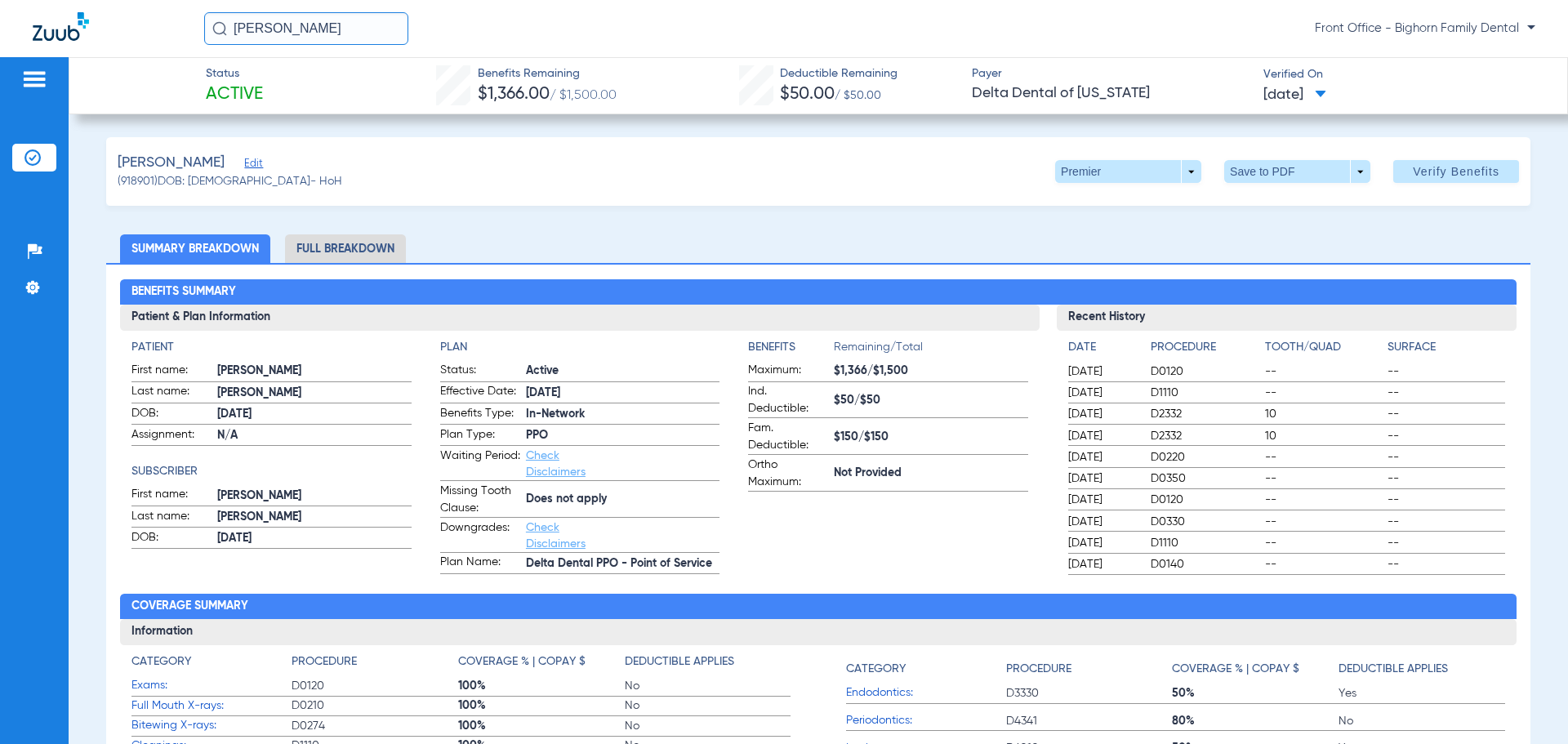
click at [314, 247] on li "Full Breakdown" at bounding box center [345, 248] width 121 height 29
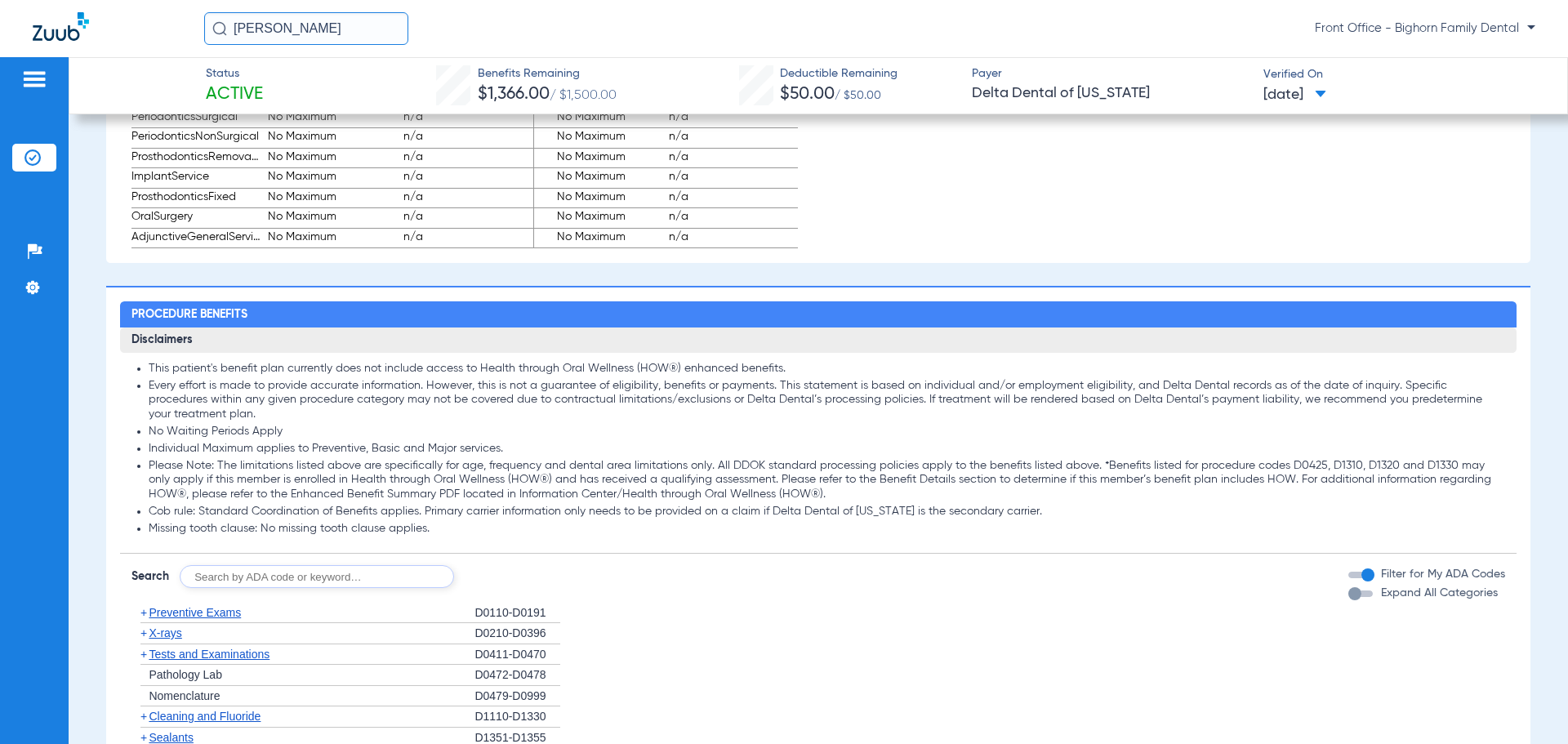
scroll to position [1551, 0]
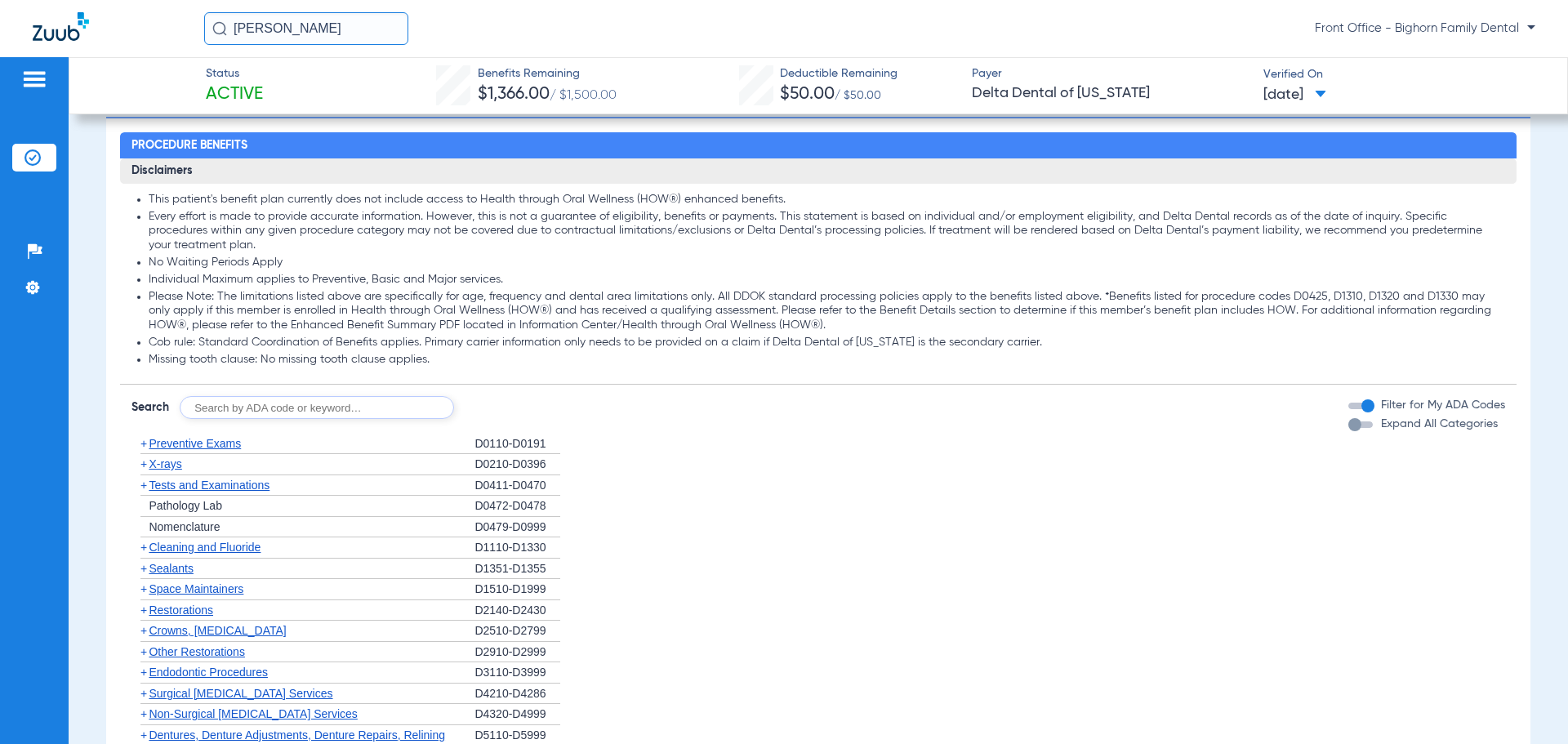
click at [1351, 428] on div "button" at bounding box center [1361, 423] width 24 height 6
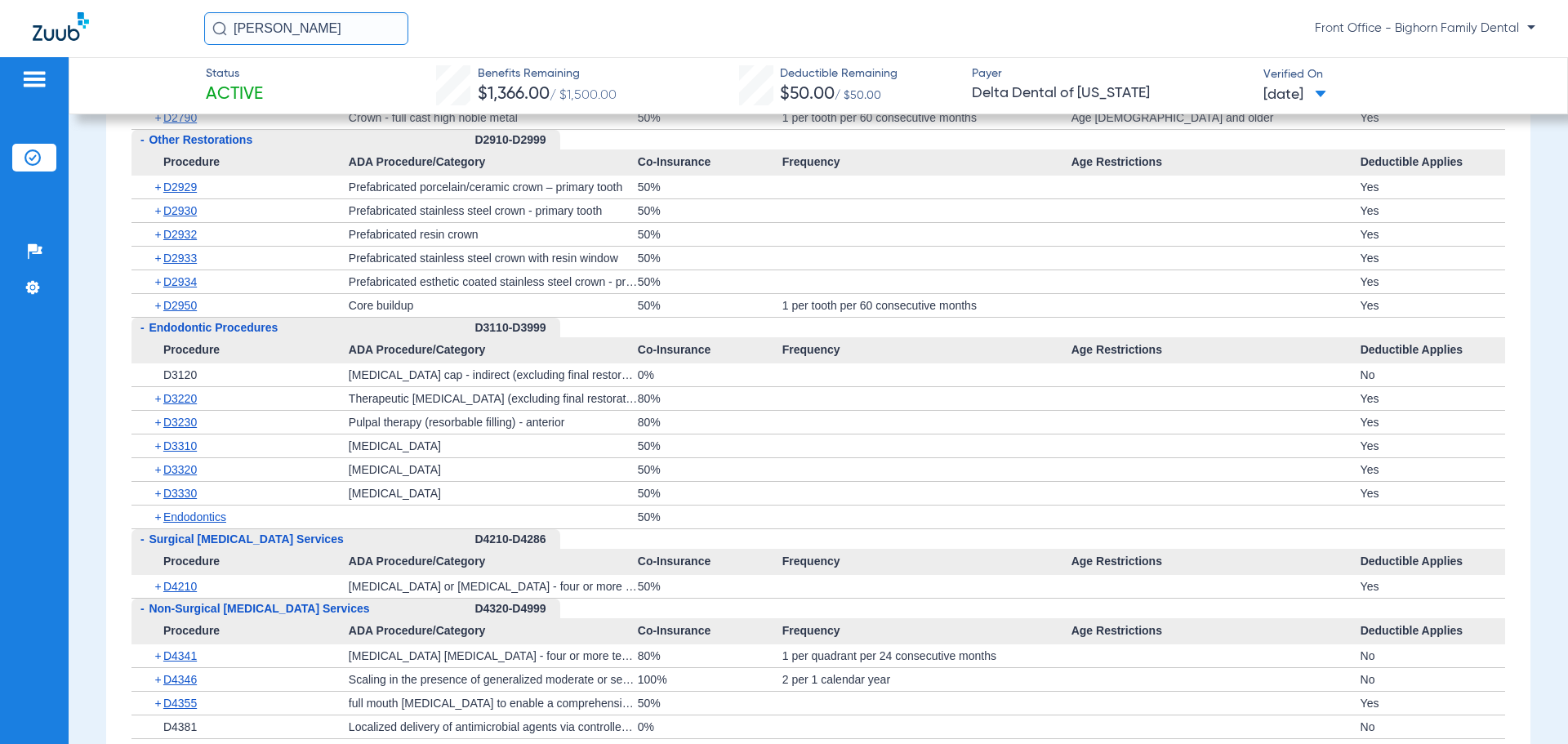
scroll to position [3101, 0]
